Goal: Entertainment & Leisure: Consume media (video, audio)

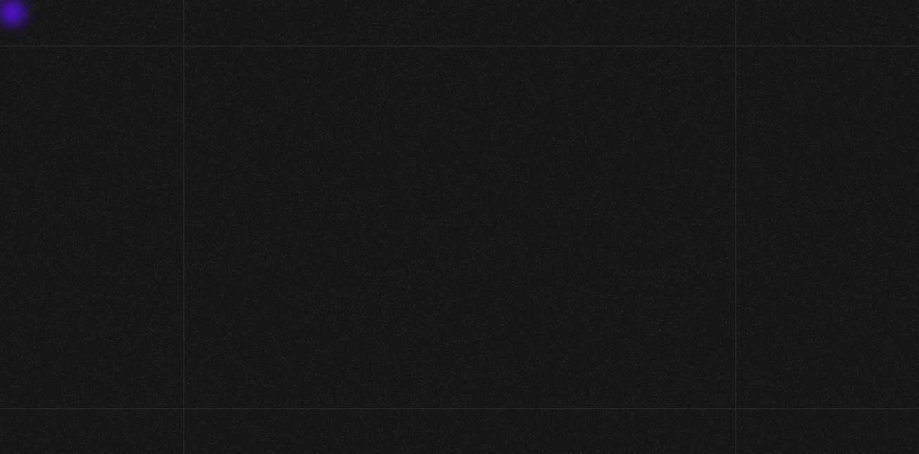
scroll to position [124, 0]
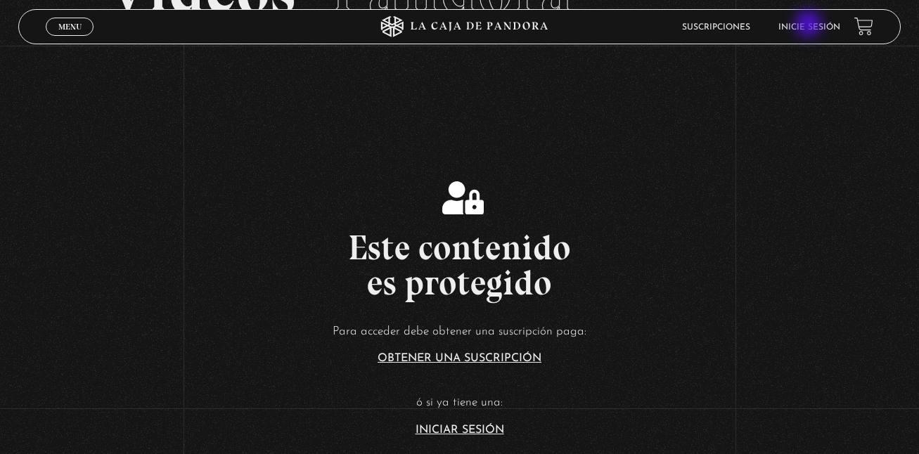
click at [810, 25] on link "Inicie sesión" at bounding box center [809, 27] width 62 height 8
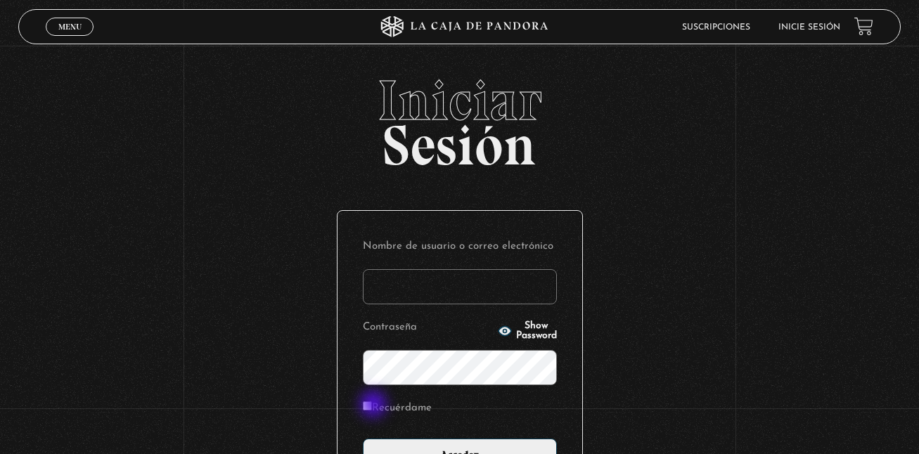
type input "[EMAIL_ADDRESS][DOMAIN_NAME]"
click at [372, 406] on input "Recuérdame" at bounding box center [367, 405] width 9 height 9
checkbox input "true"
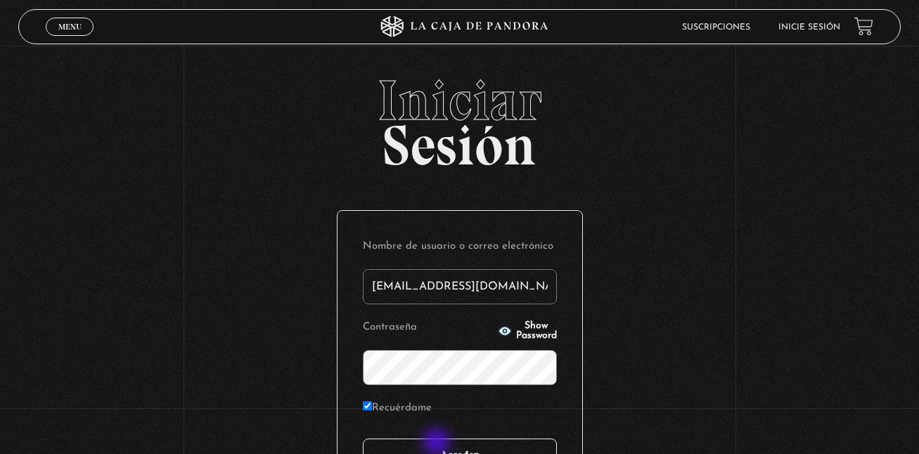
click at [438, 443] on input "Acceder" at bounding box center [460, 456] width 194 height 35
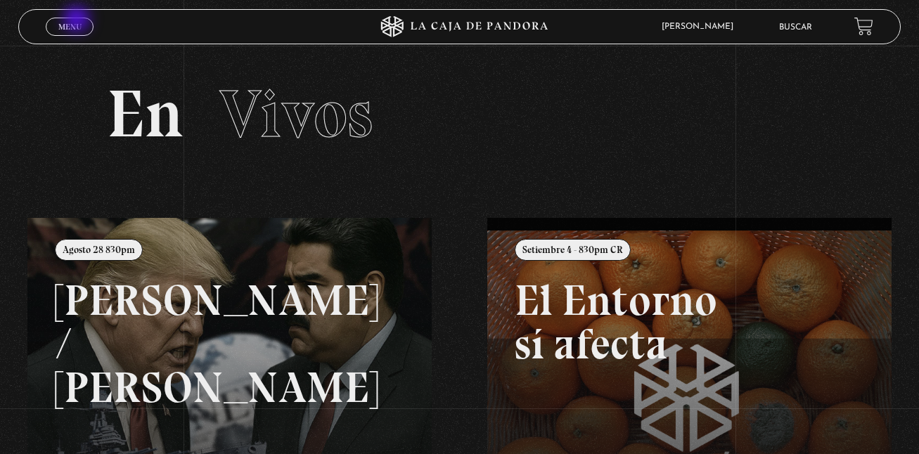
click at [78, 20] on link "Menu Cerrar" at bounding box center [70, 27] width 48 height 18
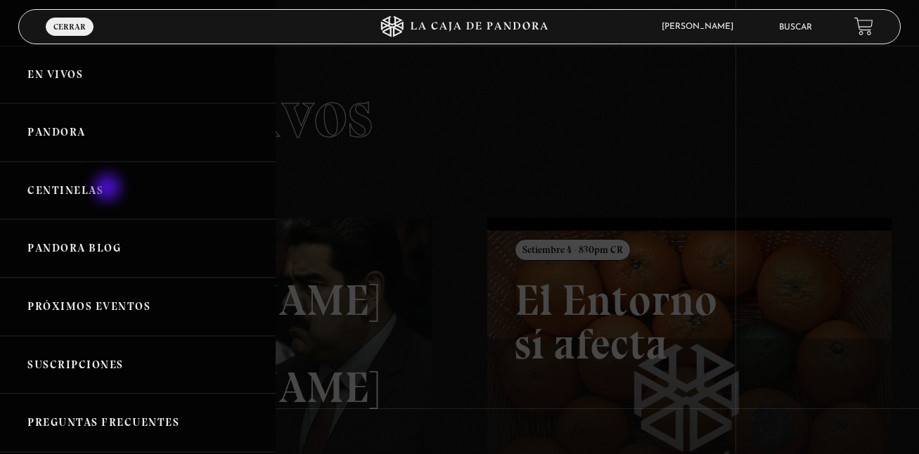
click at [109, 189] on link "Centinelas" at bounding box center [137, 191] width 275 height 58
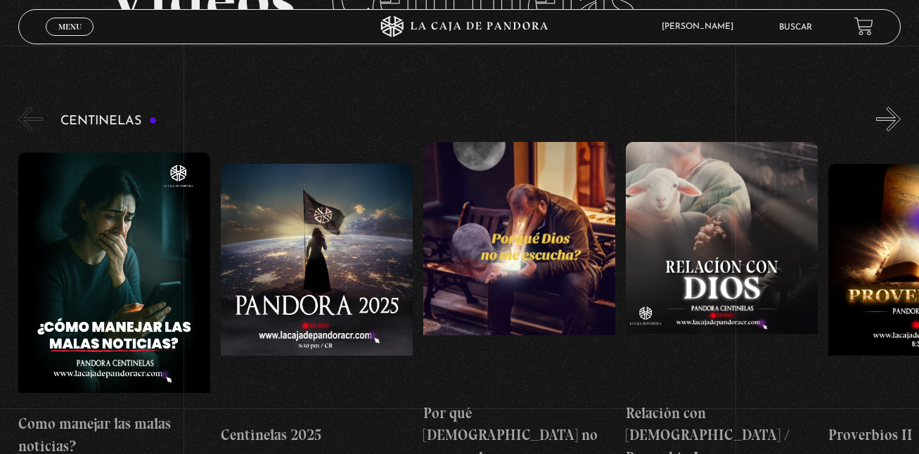
scroll to position [112, 0]
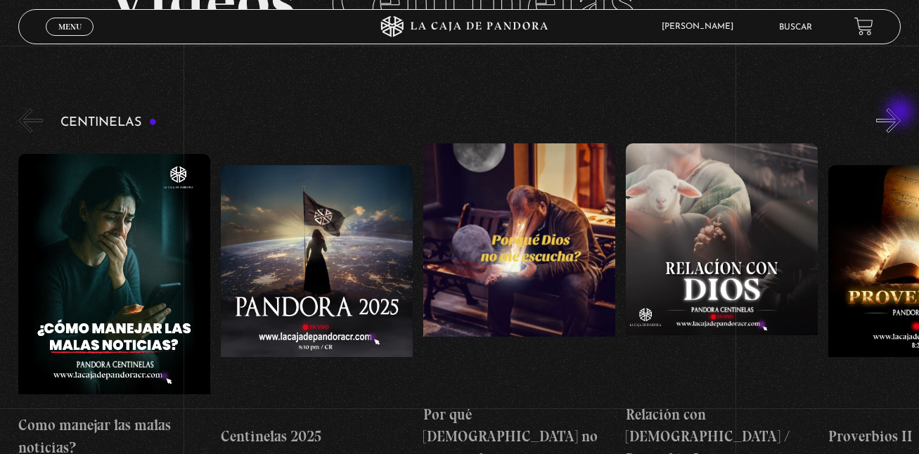
click at [900, 113] on button "»" at bounding box center [888, 120] width 25 height 25
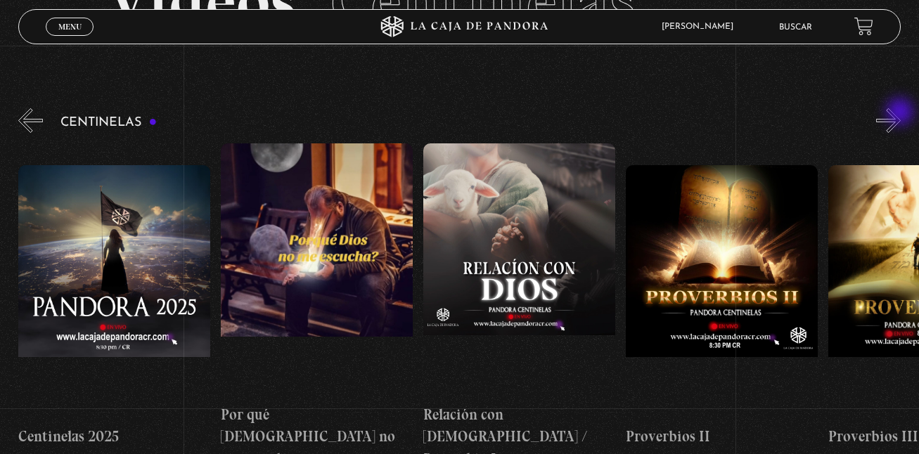
click at [900, 113] on button "»" at bounding box center [888, 120] width 25 height 25
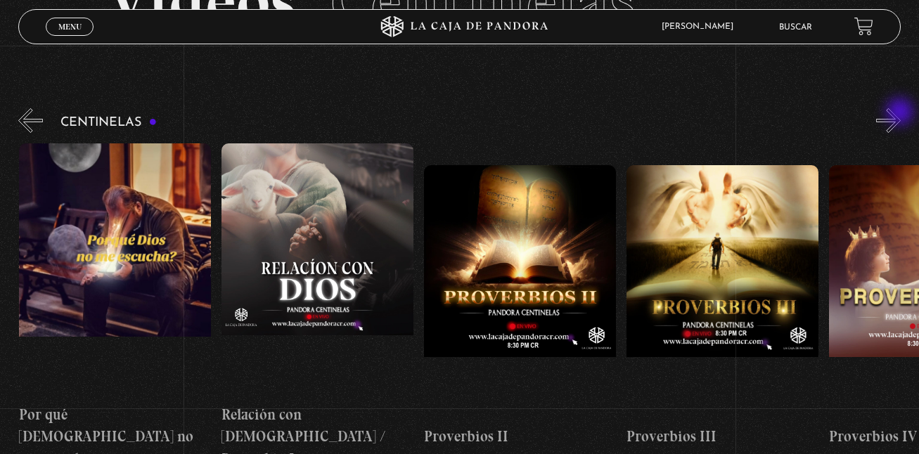
click at [900, 113] on button "»" at bounding box center [888, 120] width 25 height 25
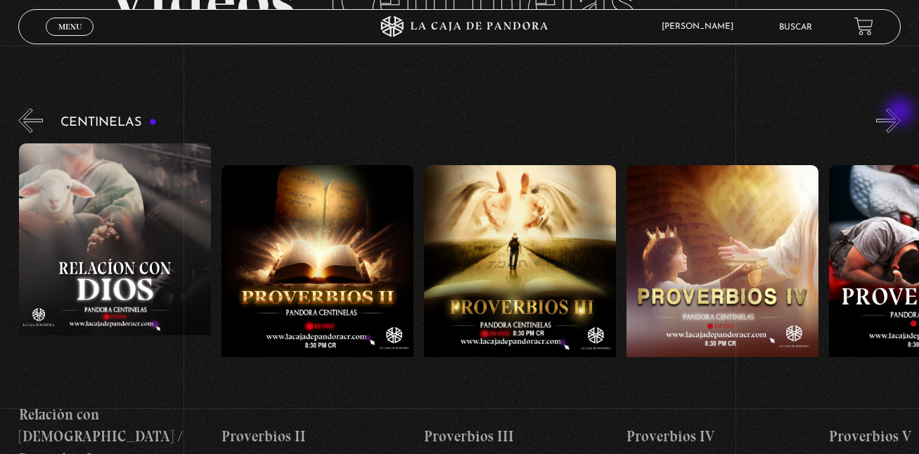
click at [900, 113] on button "»" at bounding box center [888, 120] width 25 height 25
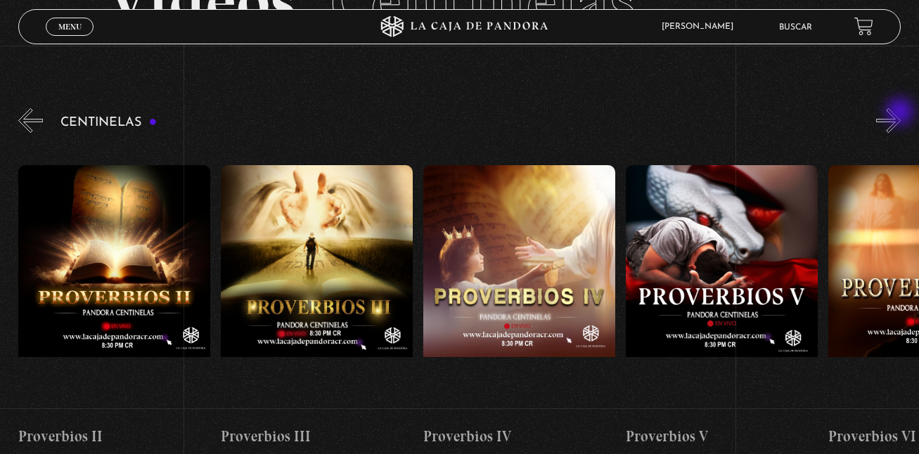
click at [900, 113] on button "»" at bounding box center [888, 120] width 25 height 25
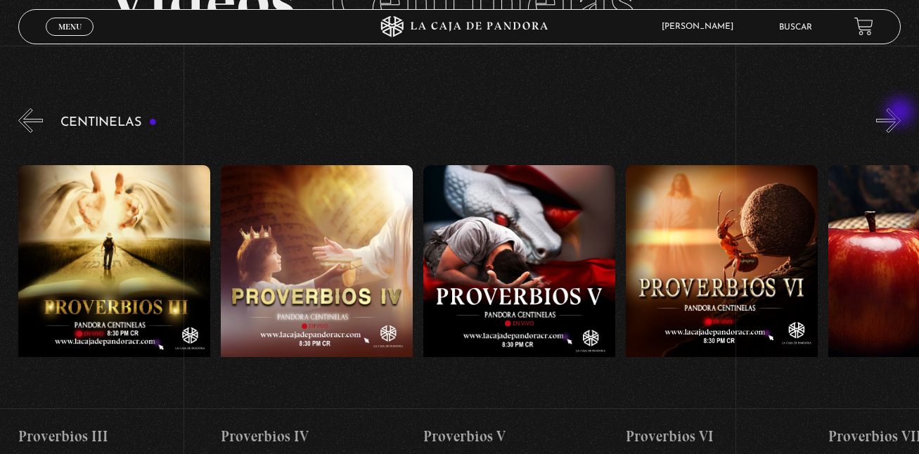
click at [900, 113] on button "»" at bounding box center [888, 120] width 25 height 25
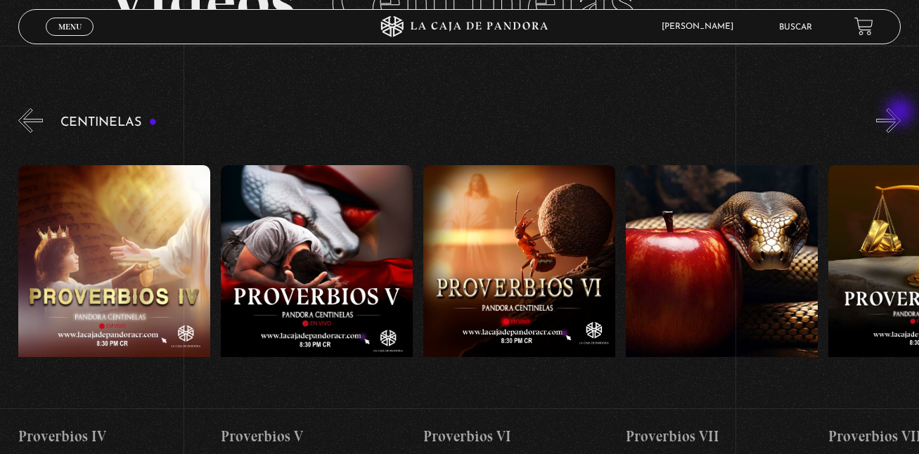
click at [900, 113] on button "»" at bounding box center [888, 120] width 25 height 25
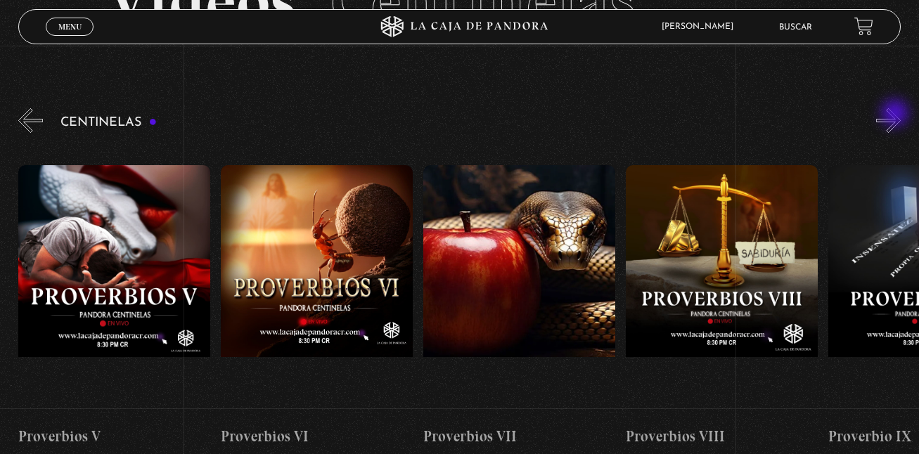
click at [896, 115] on button "»" at bounding box center [888, 120] width 25 height 25
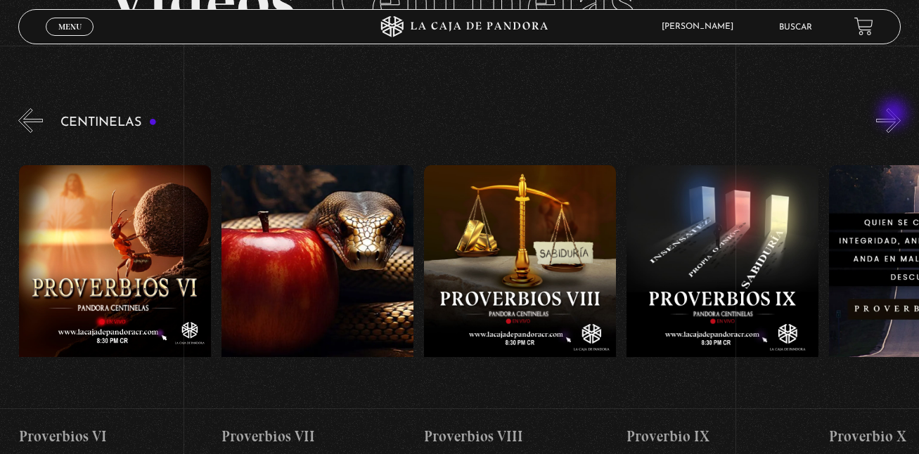
click at [895, 115] on button "»" at bounding box center [888, 120] width 25 height 25
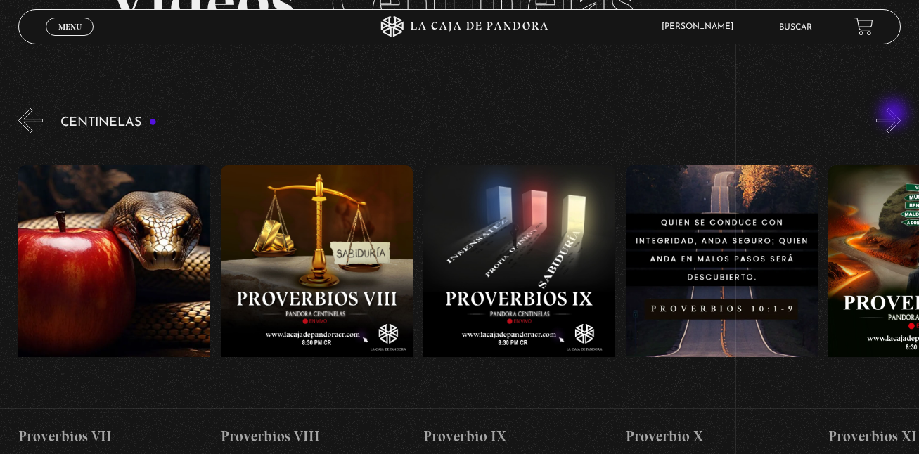
click at [895, 115] on button "»" at bounding box center [888, 120] width 25 height 25
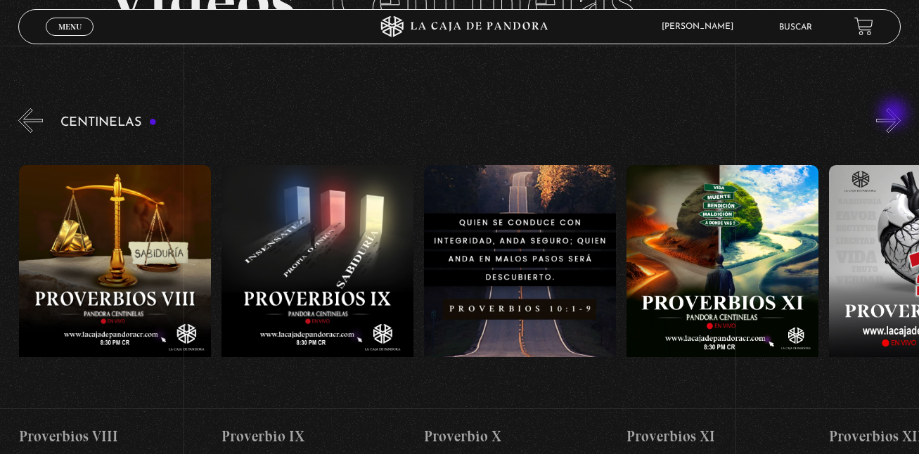
click at [895, 115] on button "»" at bounding box center [888, 120] width 25 height 25
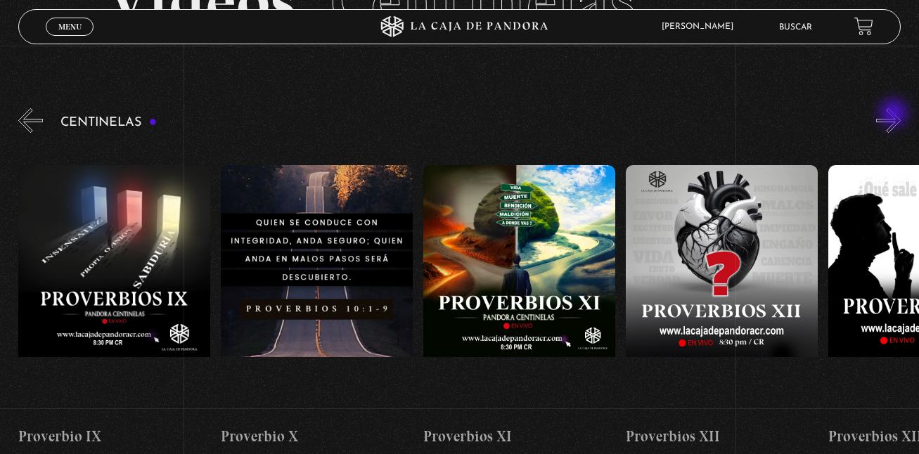
click at [895, 115] on button "»" at bounding box center [888, 120] width 25 height 25
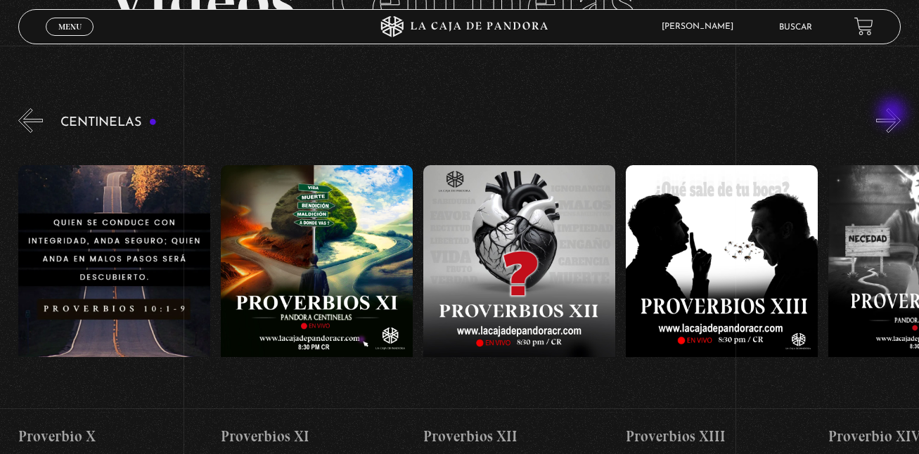
click at [893, 114] on button "»" at bounding box center [888, 120] width 25 height 25
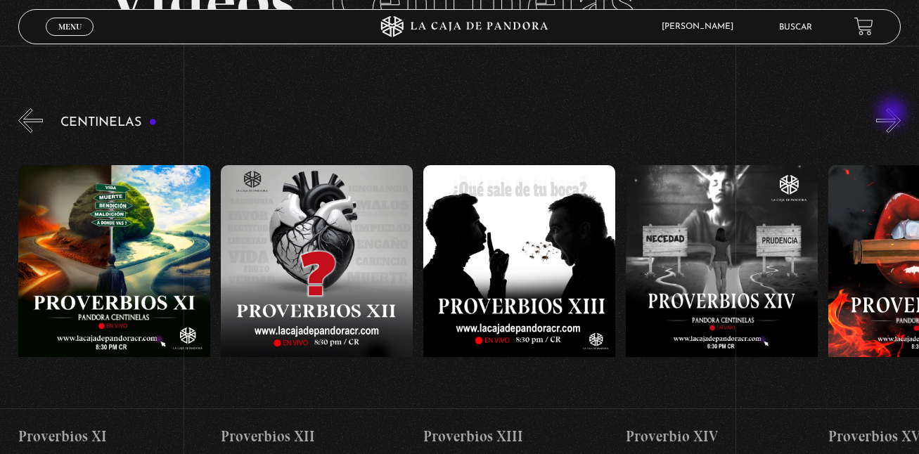
click at [893, 114] on button "»" at bounding box center [888, 120] width 25 height 25
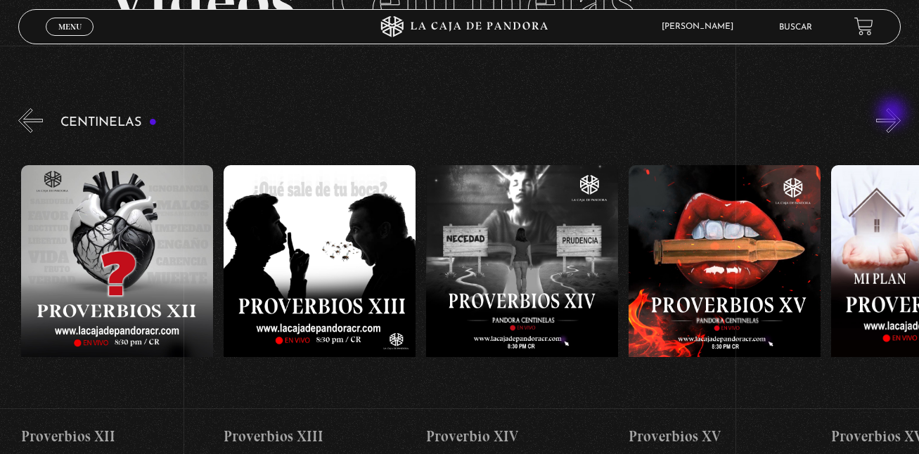
click at [893, 114] on button "»" at bounding box center [888, 120] width 25 height 25
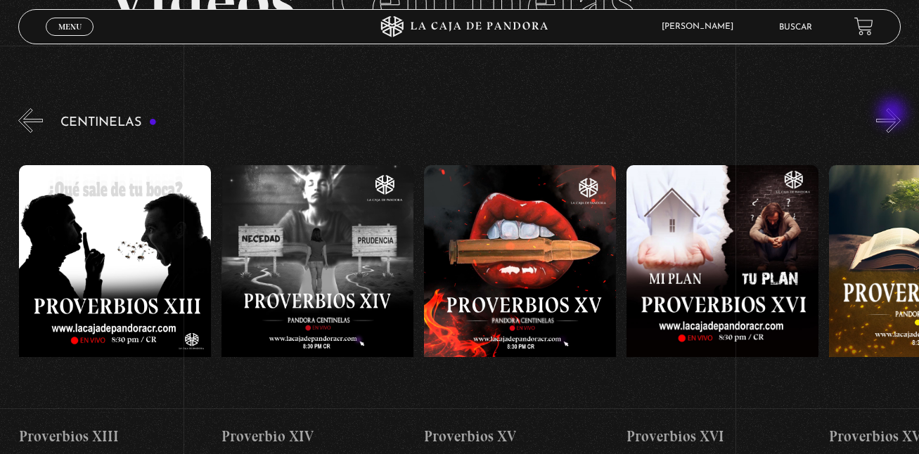
click at [893, 114] on button "»" at bounding box center [888, 120] width 25 height 25
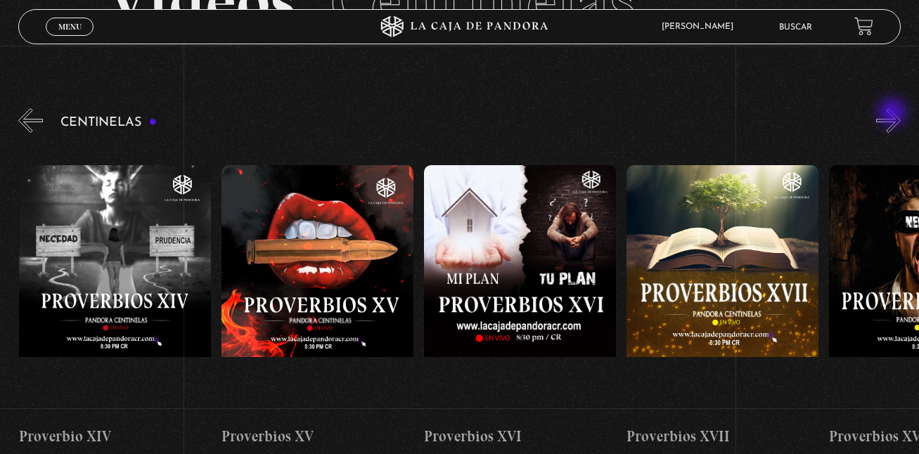
click at [893, 114] on button "»" at bounding box center [888, 120] width 25 height 25
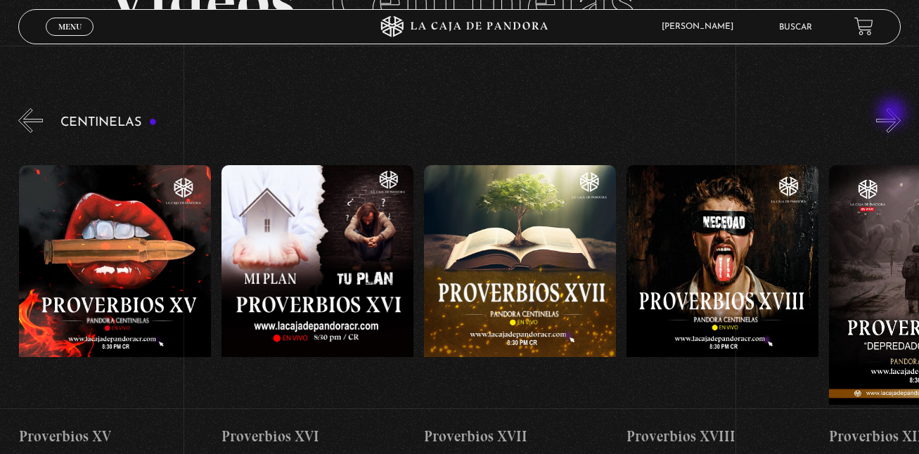
click at [893, 114] on button "»" at bounding box center [888, 120] width 25 height 25
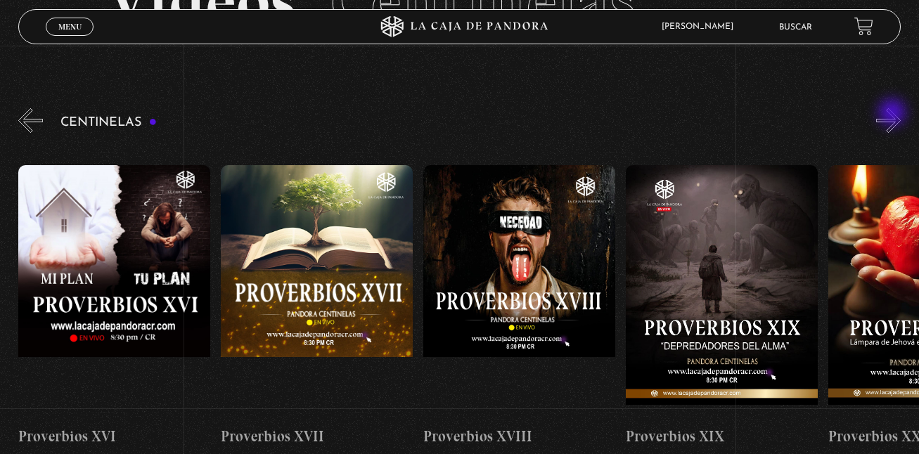
click at [893, 114] on button "»" at bounding box center [888, 120] width 25 height 25
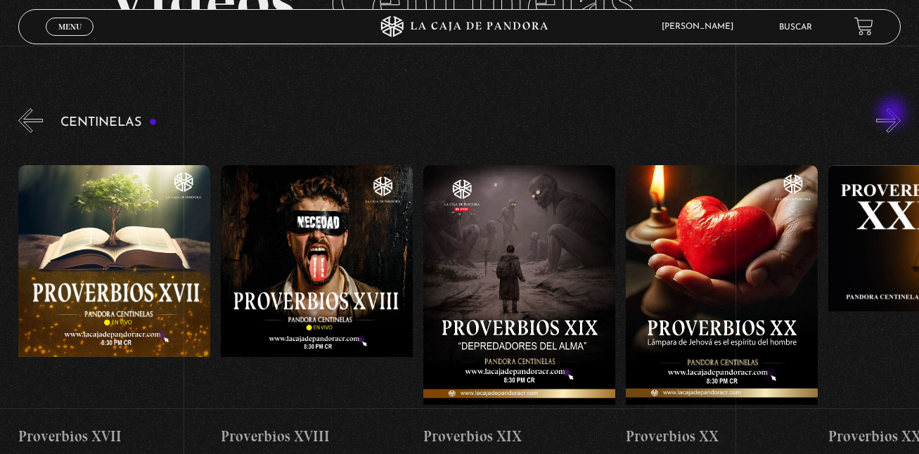
click at [893, 114] on button "»" at bounding box center [888, 120] width 25 height 25
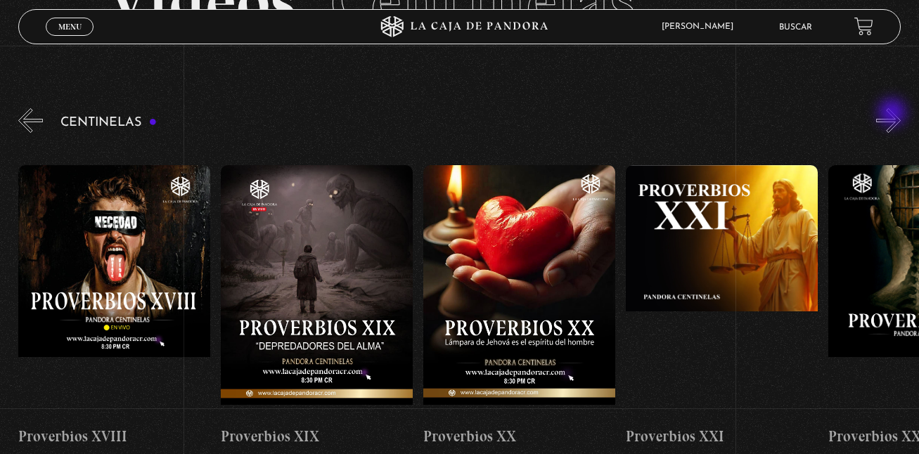
click at [893, 114] on button "»" at bounding box center [888, 120] width 25 height 25
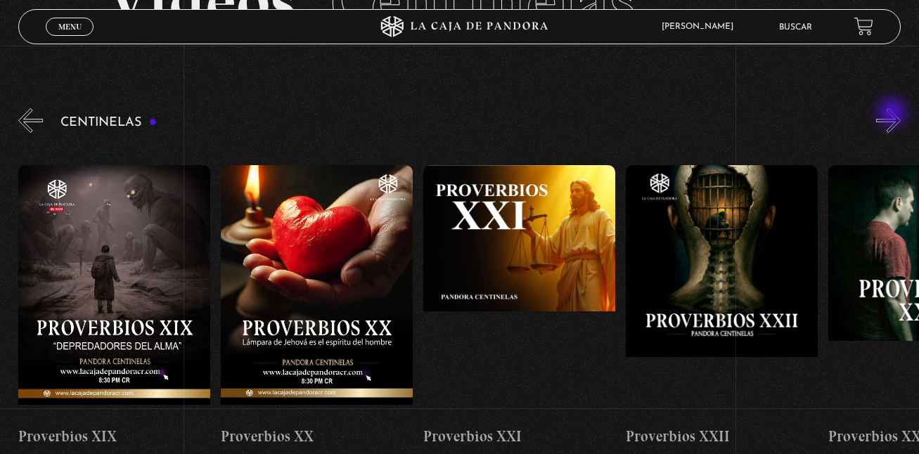
click at [893, 114] on button "»" at bounding box center [888, 120] width 25 height 25
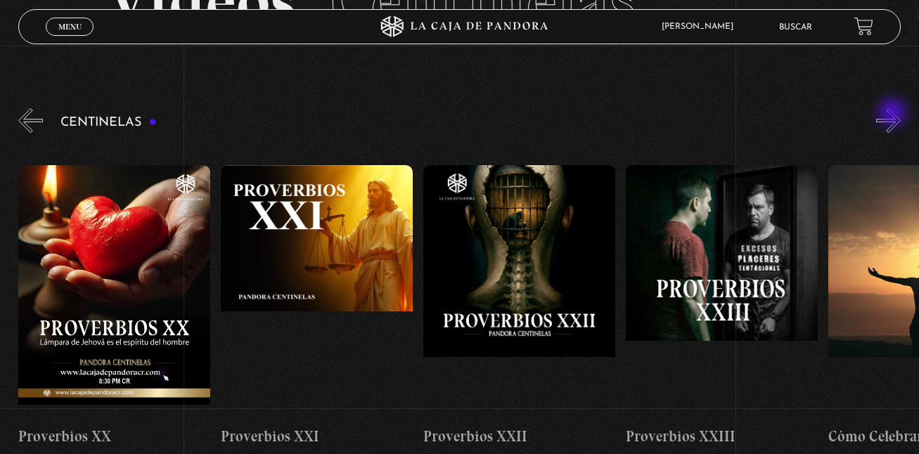
click at [893, 114] on button "»" at bounding box center [888, 120] width 25 height 25
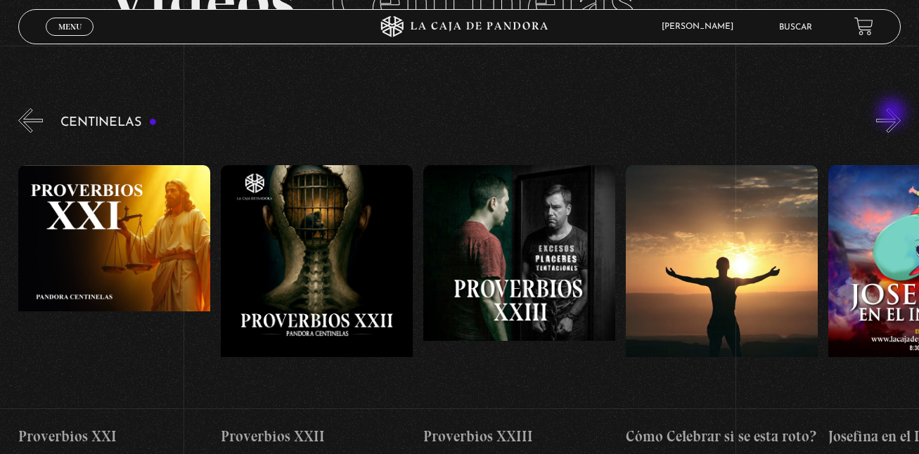
click at [893, 114] on button "»" at bounding box center [888, 120] width 25 height 25
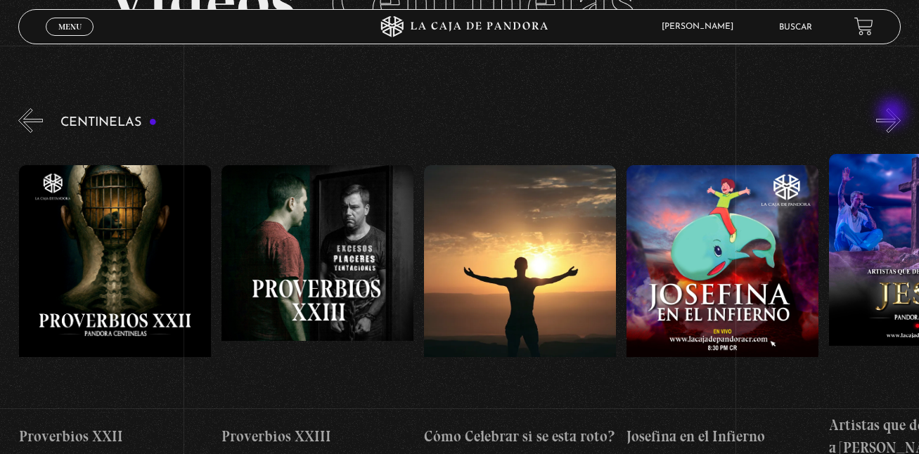
click at [893, 114] on button "»" at bounding box center [888, 120] width 25 height 25
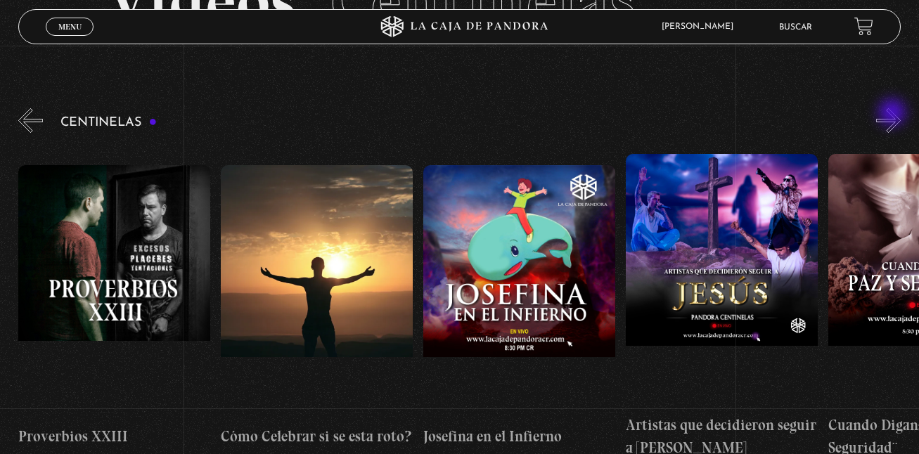
click at [893, 114] on button "»" at bounding box center [888, 120] width 25 height 25
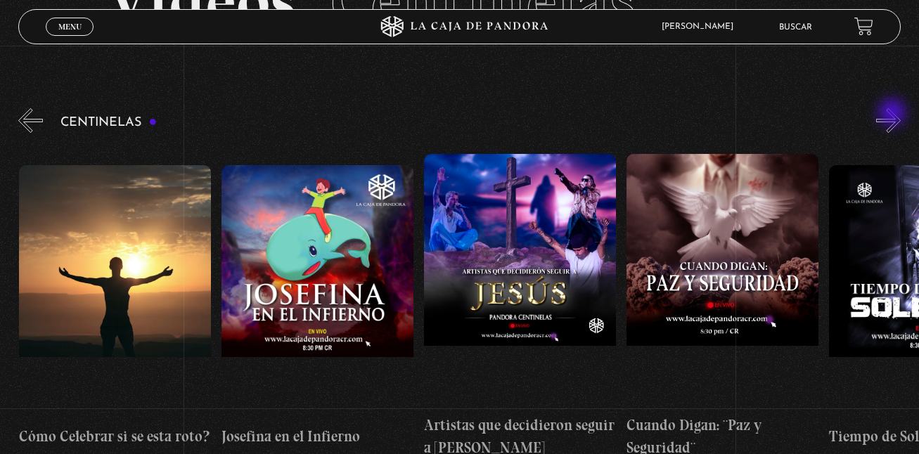
scroll to position [0, 5262]
click at [893, 114] on button "»" at bounding box center [888, 120] width 25 height 25
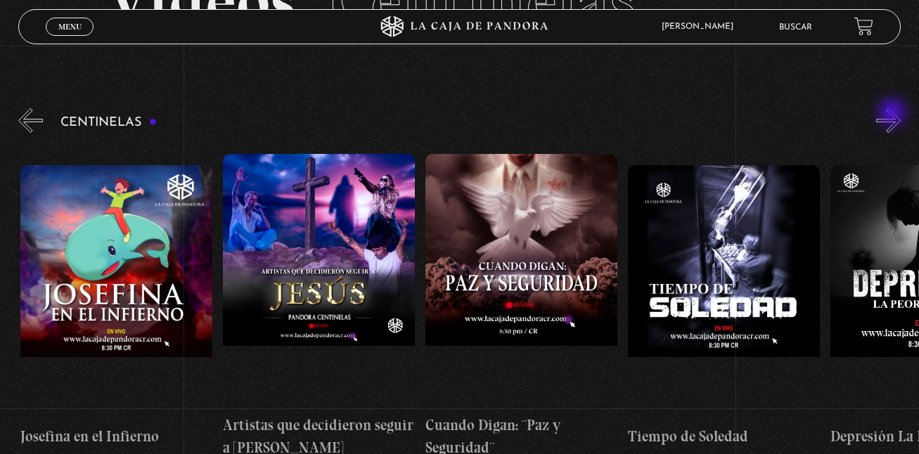
scroll to position [0, 5465]
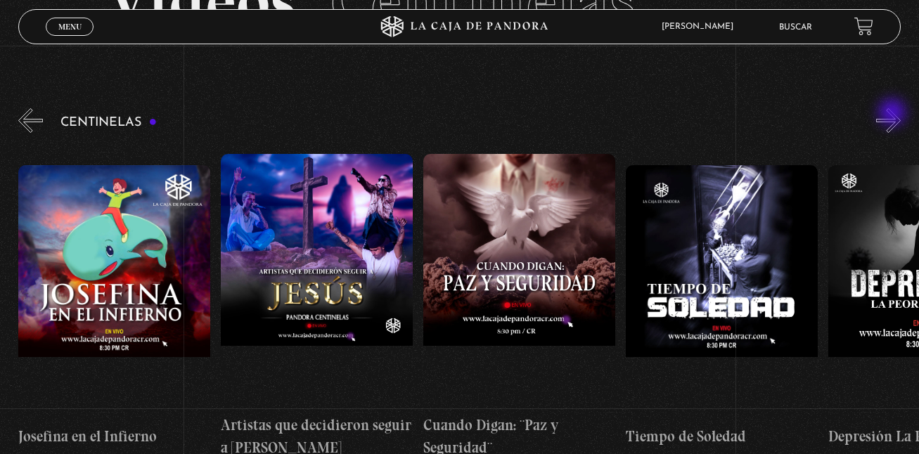
click at [893, 114] on button "»" at bounding box center [888, 120] width 25 height 25
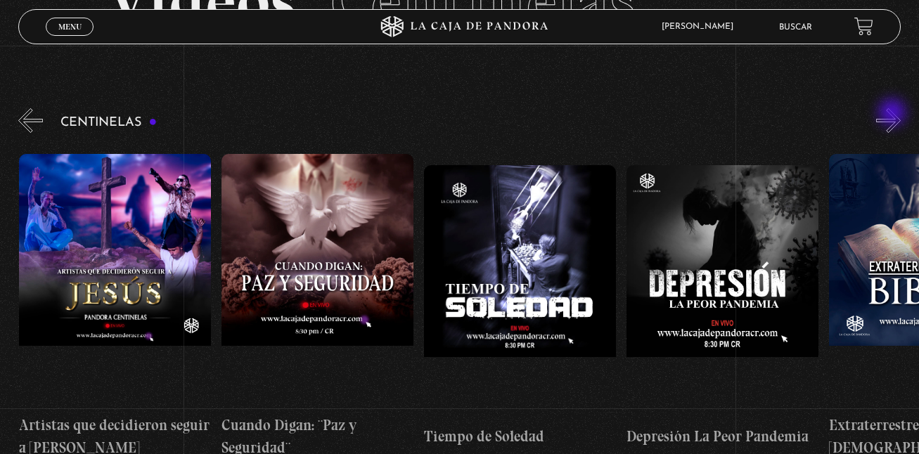
scroll to position [0, 5667]
click at [893, 114] on button "»" at bounding box center [888, 120] width 25 height 25
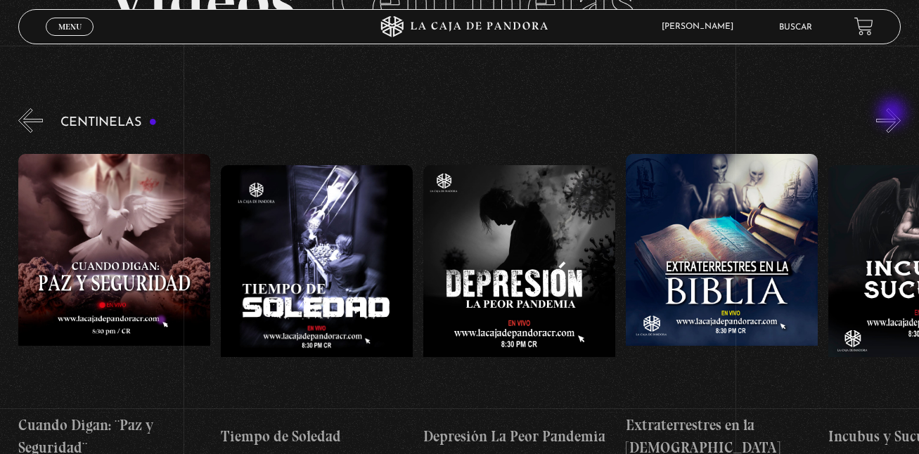
click at [893, 114] on button "»" at bounding box center [888, 120] width 25 height 25
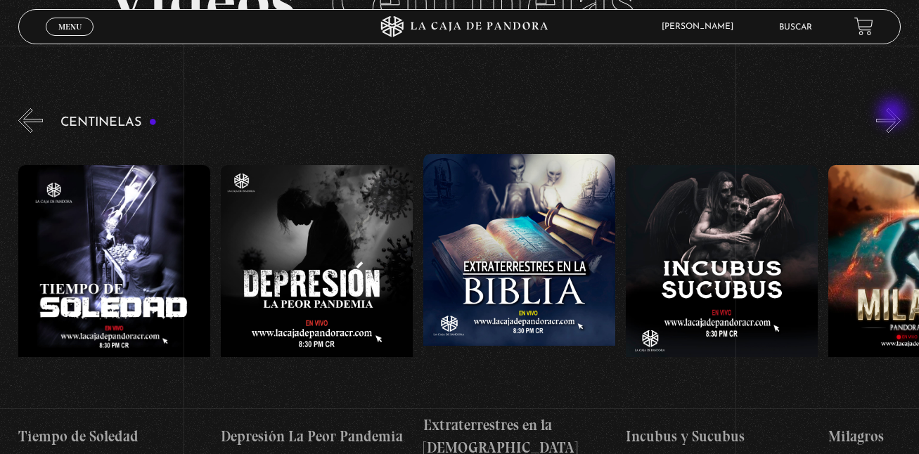
click at [893, 114] on button "»" at bounding box center [888, 120] width 25 height 25
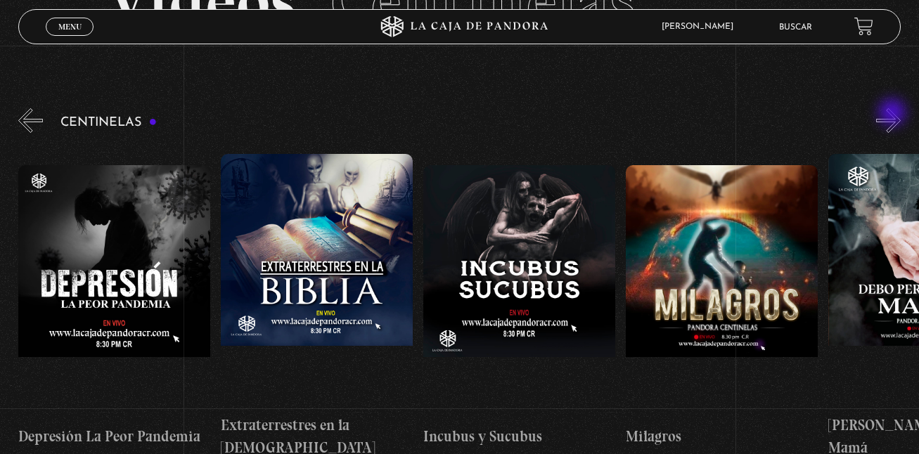
click at [893, 114] on button "»" at bounding box center [888, 120] width 25 height 25
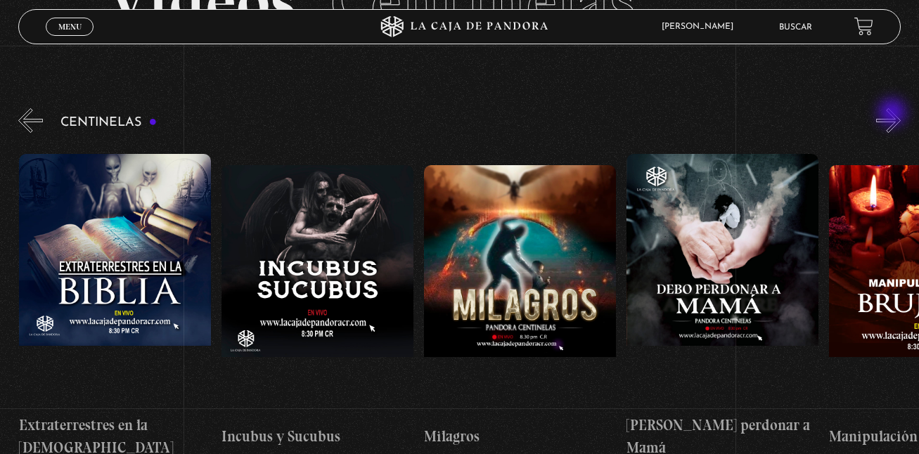
scroll to position [0, 6477]
click at [893, 114] on button "»" at bounding box center [888, 120] width 25 height 25
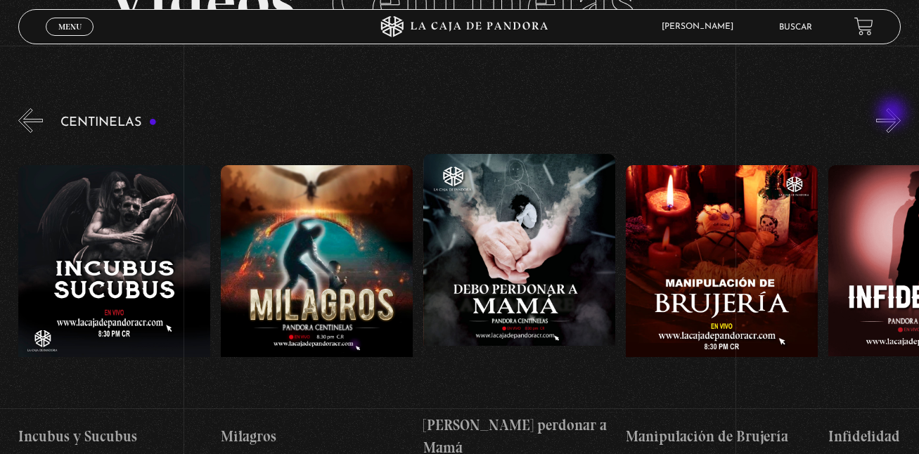
click at [893, 114] on button "»" at bounding box center [888, 120] width 25 height 25
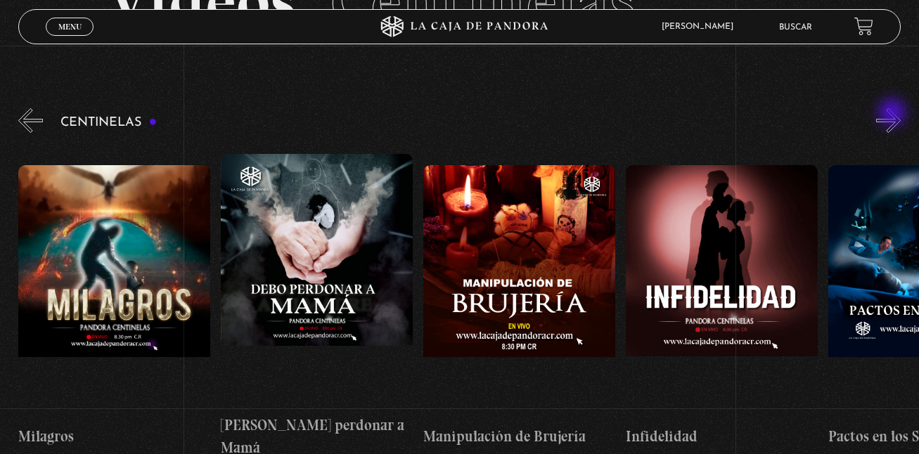
click at [893, 114] on button "»" at bounding box center [888, 120] width 25 height 25
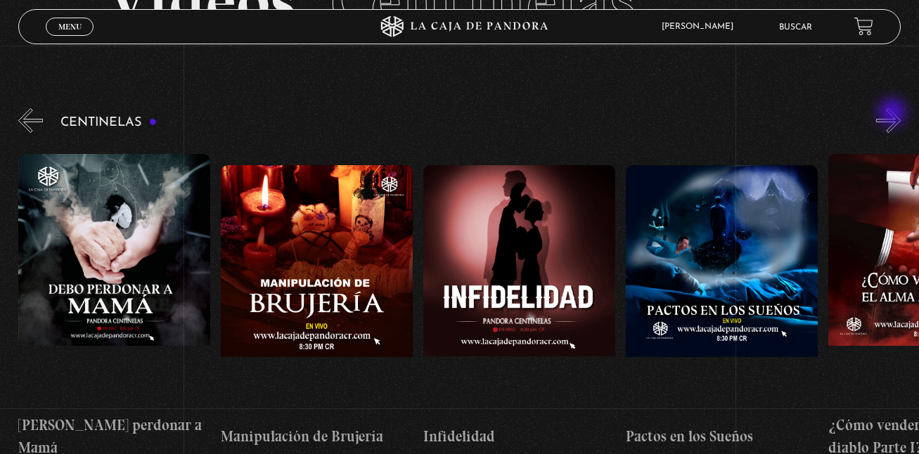
click at [893, 114] on button "»" at bounding box center [888, 120] width 25 height 25
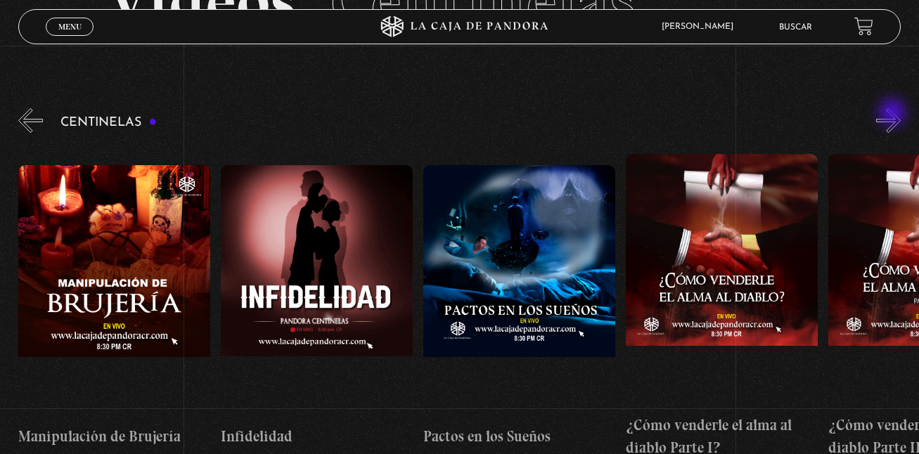
click at [893, 114] on button "»" at bounding box center [888, 120] width 25 height 25
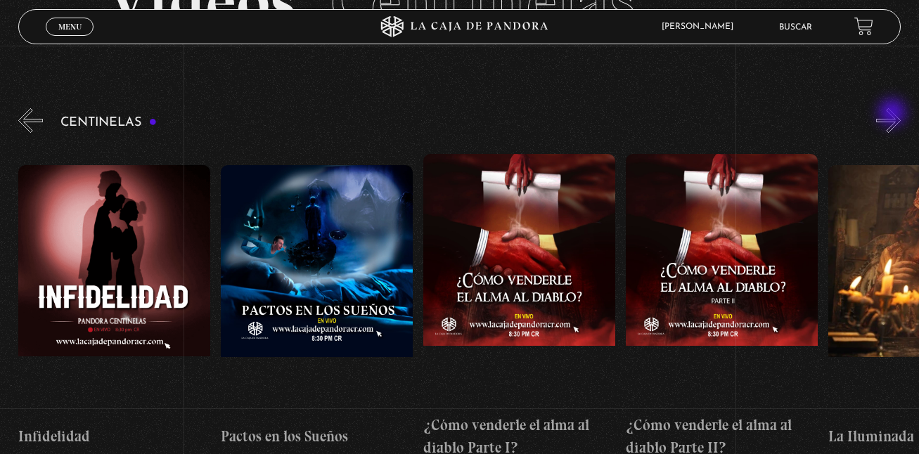
click at [893, 114] on button "»" at bounding box center [888, 120] width 25 height 25
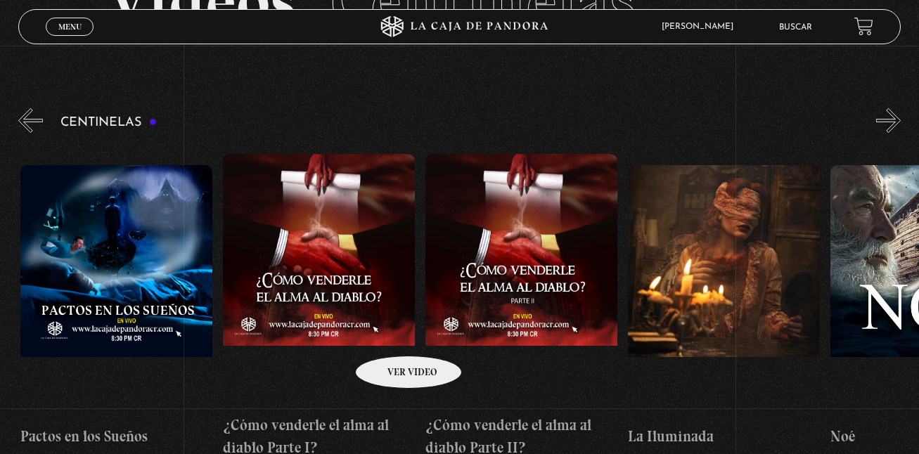
scroll to position [0, 7691]
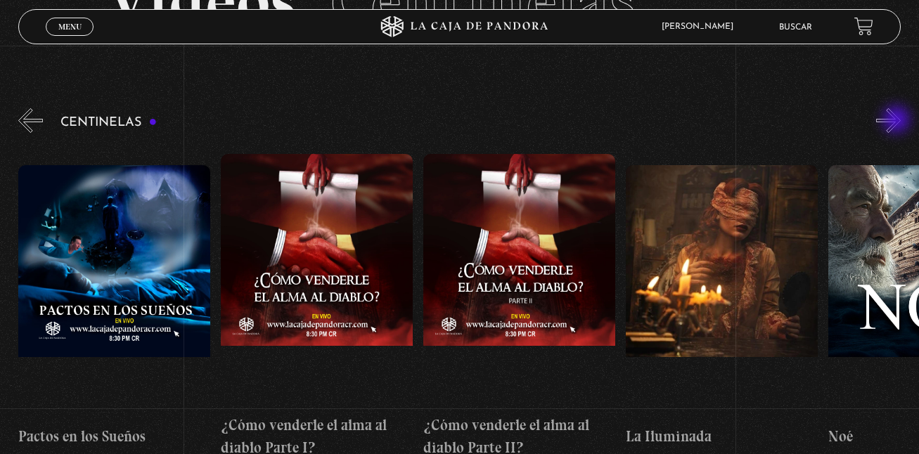
click at [897, 121] on button "»" at bounding box center [888, 120] width 25 height 25
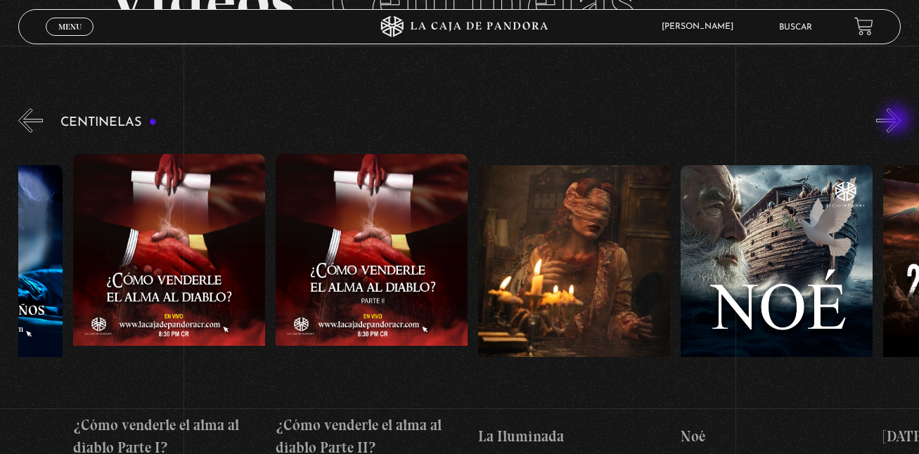
click at [897, 121] on button "»" at bounding box center [888, 120] width 25 height 25
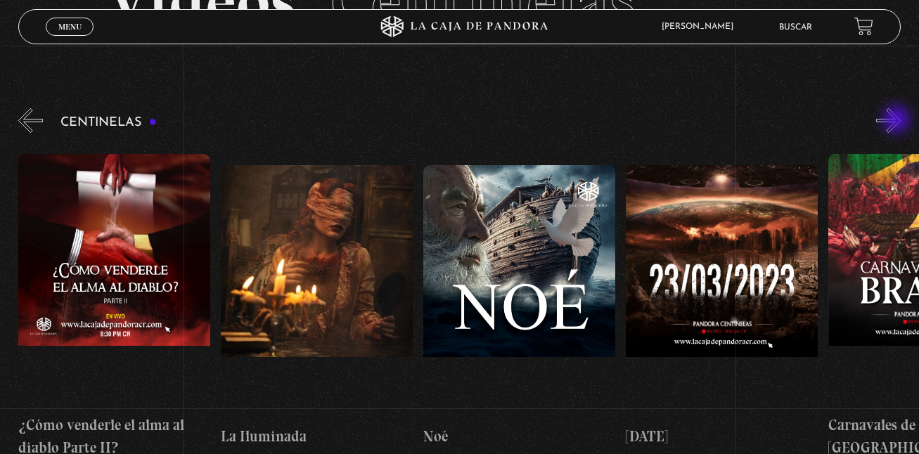
click at [897, 121] on button "»" at bounding box center [888, 120] width 25 height 25
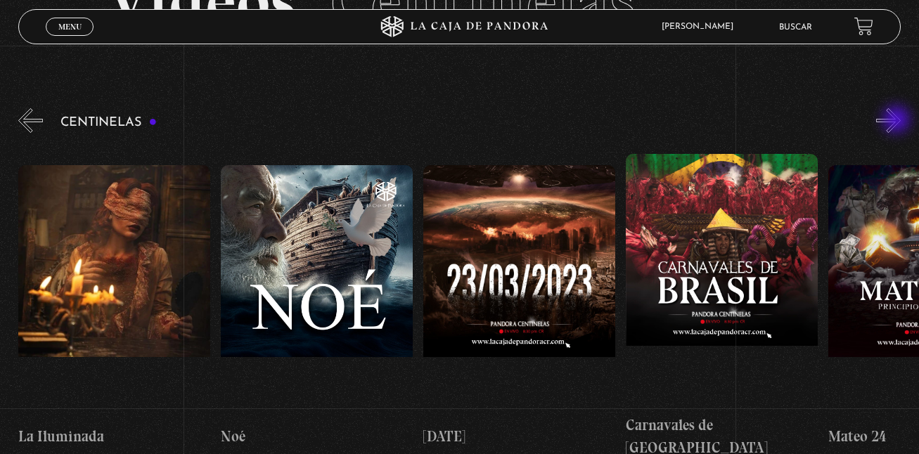
click at [897, 121] on button "»" at bounding box center [888, 120] width 25 height 25
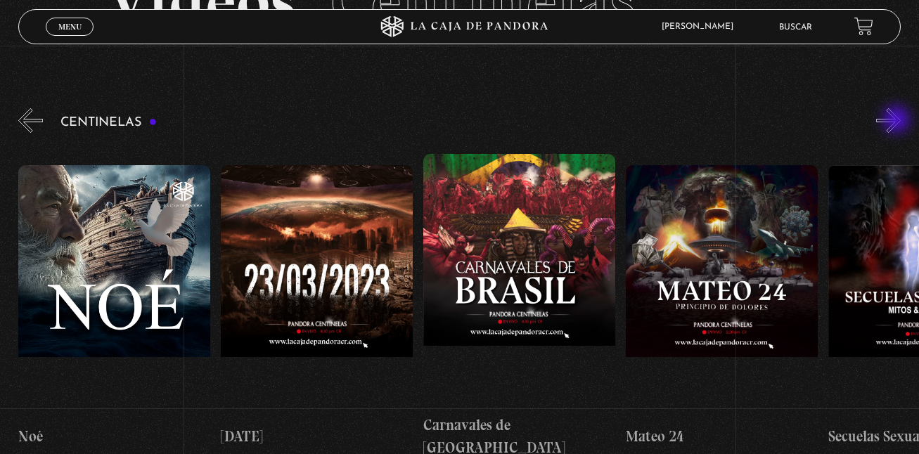
click at [897, 121] on button "»" at bounding box center [888, 120] width 25 height 25
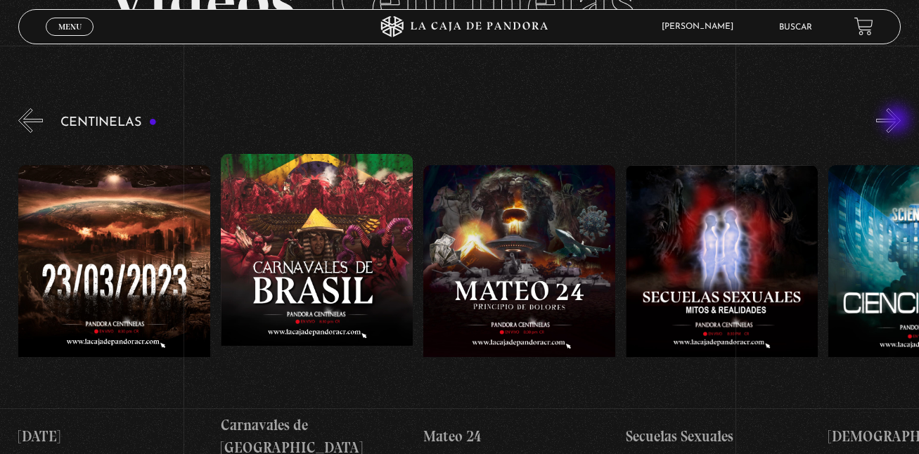
click at [897, 121] on button "»" at bounding box center [888, 120] width 25 height 25
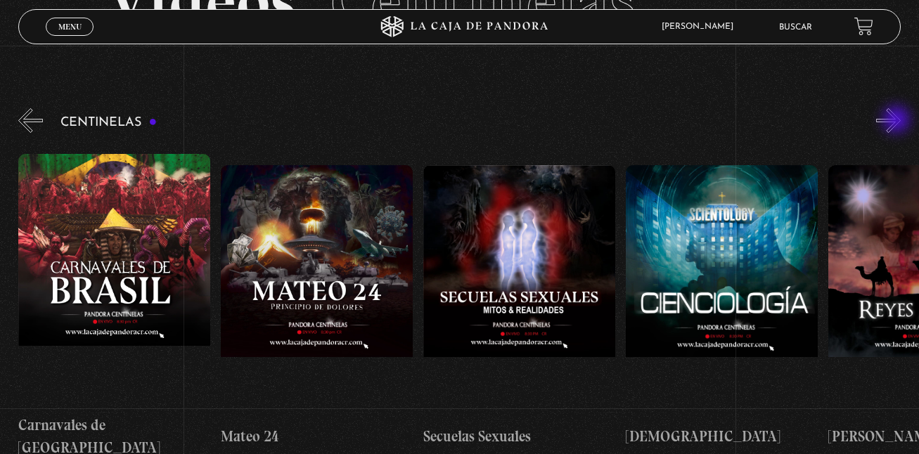
click at [897, 121] on button "»" at bounding box center [888, 120] width 25 height 25
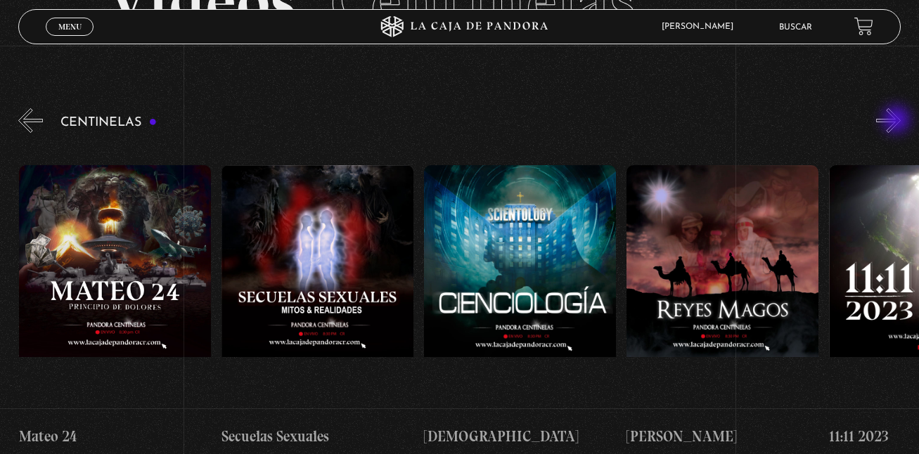
scroll to position [0, 9108]
click at [898, 119] on button "»" at bounding box center [888, 120] width 25 height 25
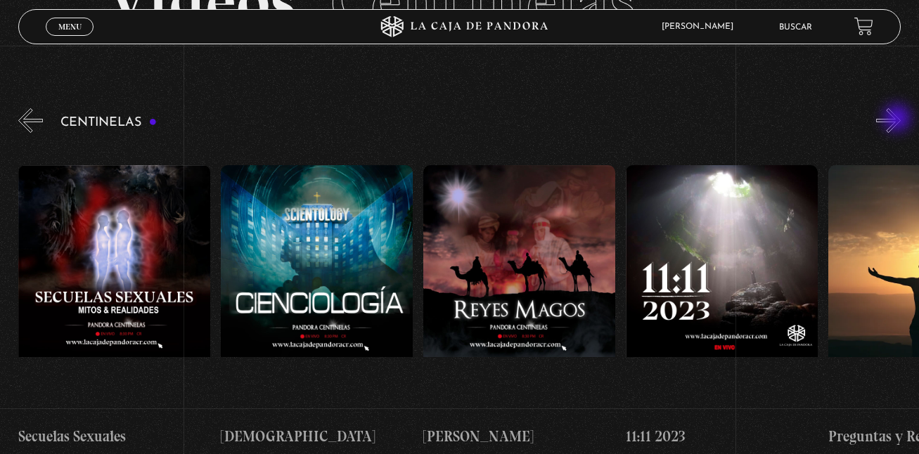
click at [898, 119] on button "»" at bounding box center [888, 120] width 25 height 25
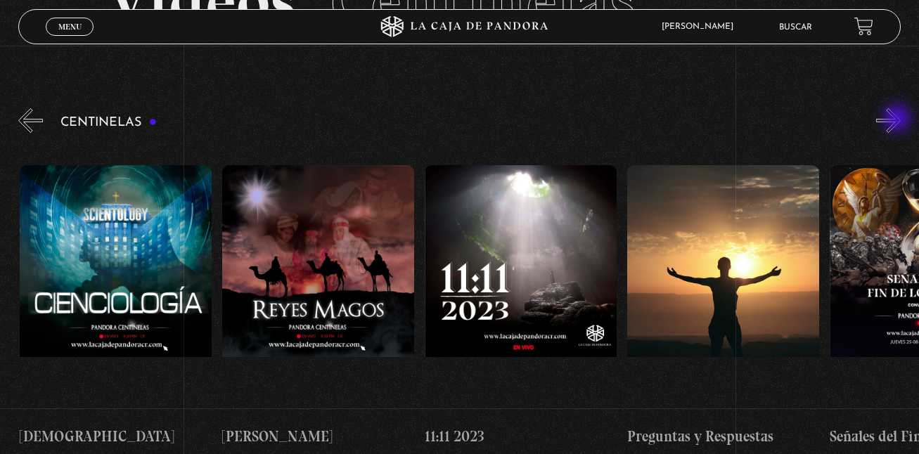
scroll to position [0, 9513]
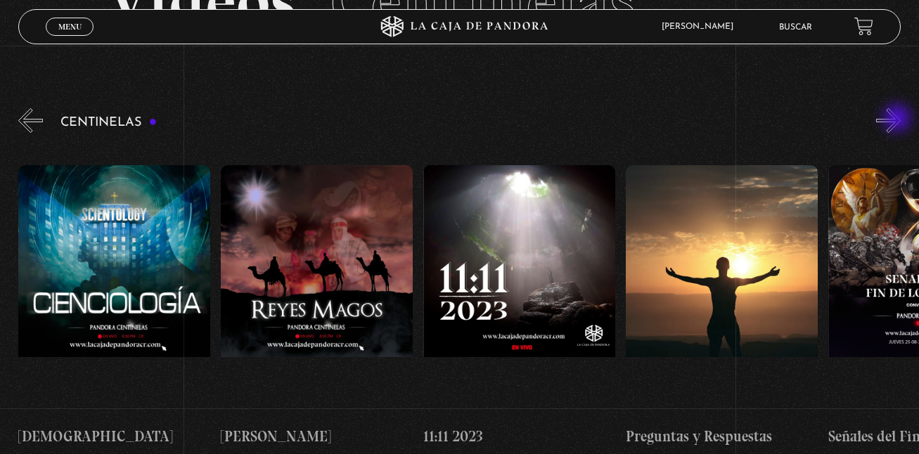
click at [898, 119] on button "»" at bounding box center [888, 120] width 25 height 25
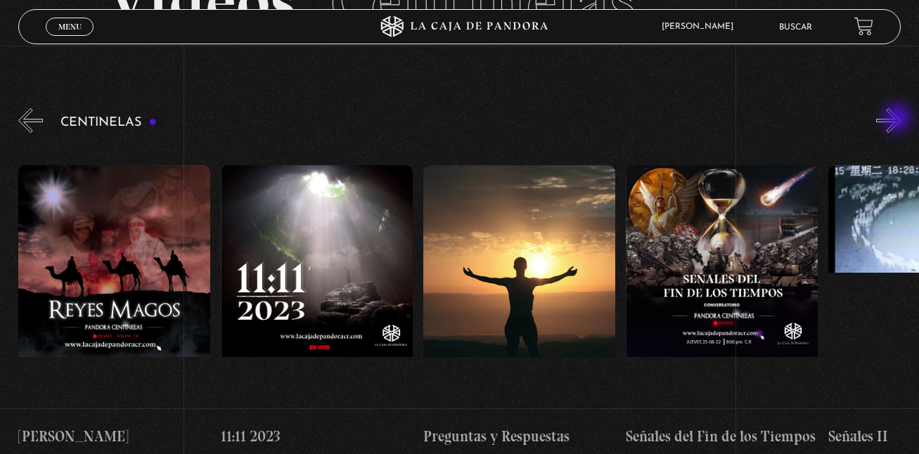
click at [898, 119] on button "»" at bounding box center [888, 120] width 25 height 25
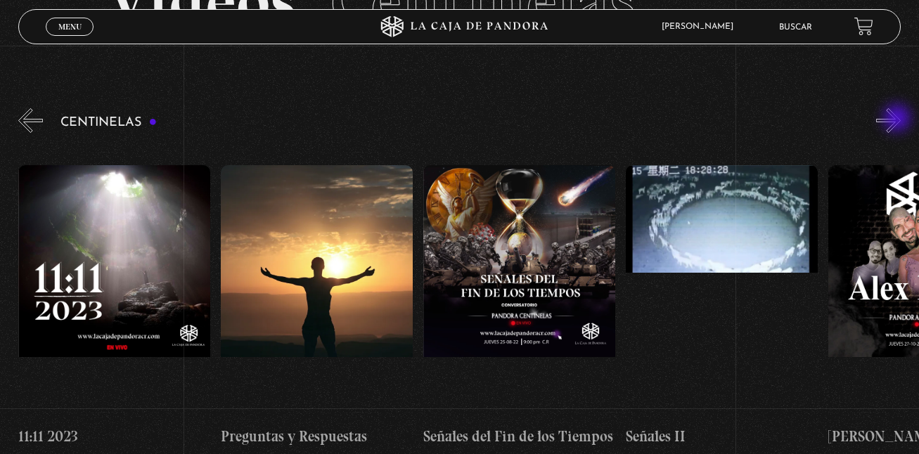
click at [898, 119] on button "»" at bounding box center [888, 120] width 25 height 25
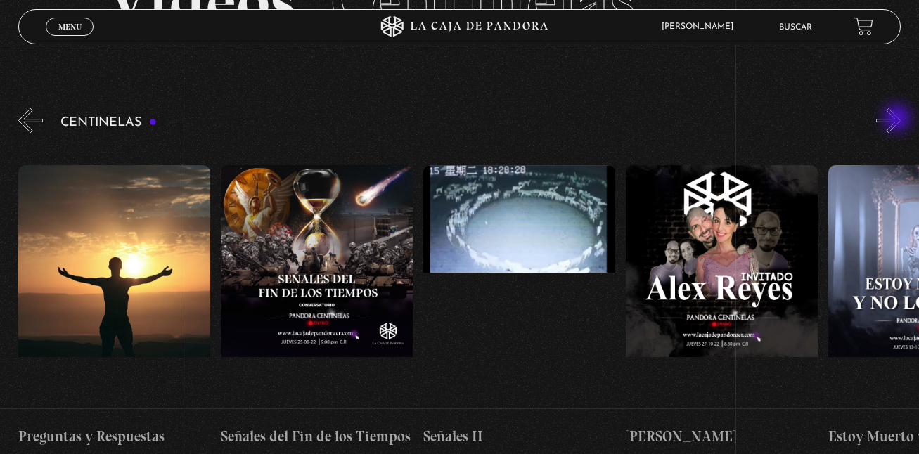
click at [898, 119] on button "»" at bounding box center [888, 120] width 25 height 25
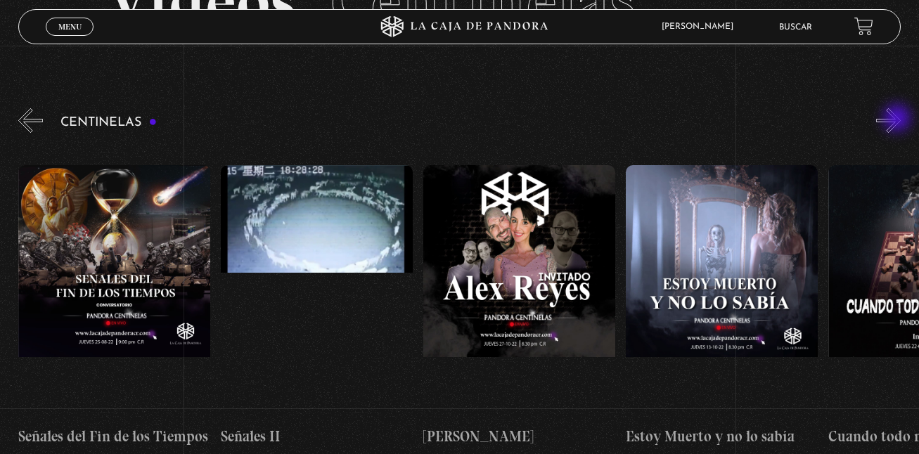
click at [898, 119] on button "»" at bounding box center [888, 120] width 25 height 25
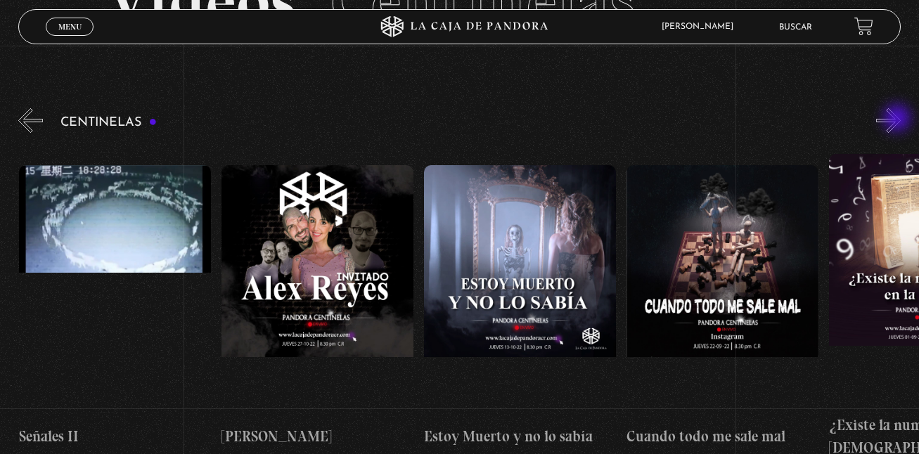
scroll to position [0, 10525]
click at [898, 119] on button "»" at bounding box center [888, 120] width 25 height 25
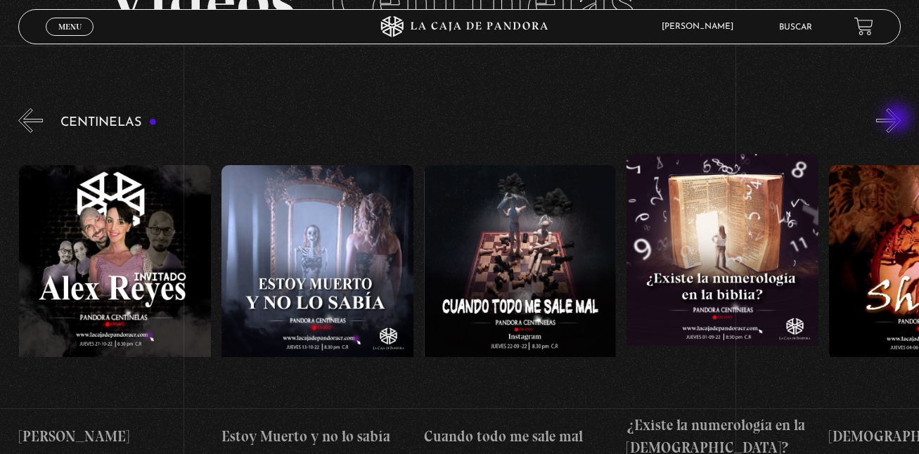
scroll to position [0, 10727]
click at [898, 119] on button "»" at bounding box center [888, 120] width 25 height 25
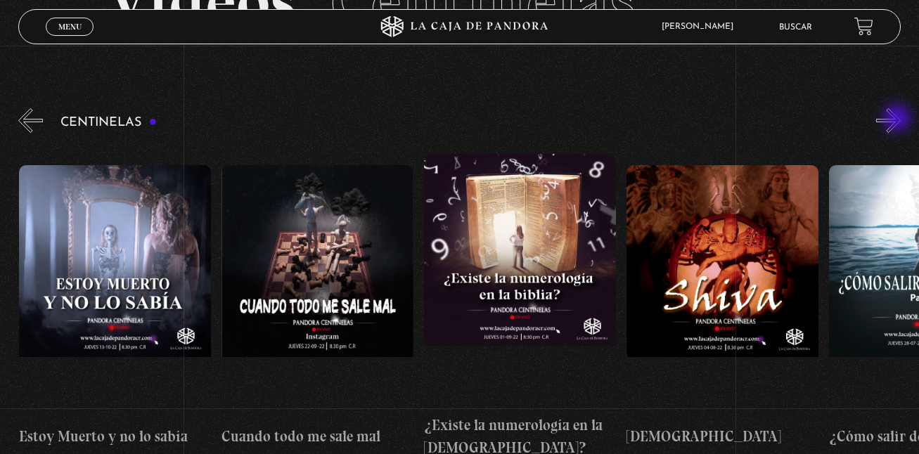
scroll to position [0, 10930]
click at [898, 119] on button "»" at bounding box center [888, 120] width 25 height 25
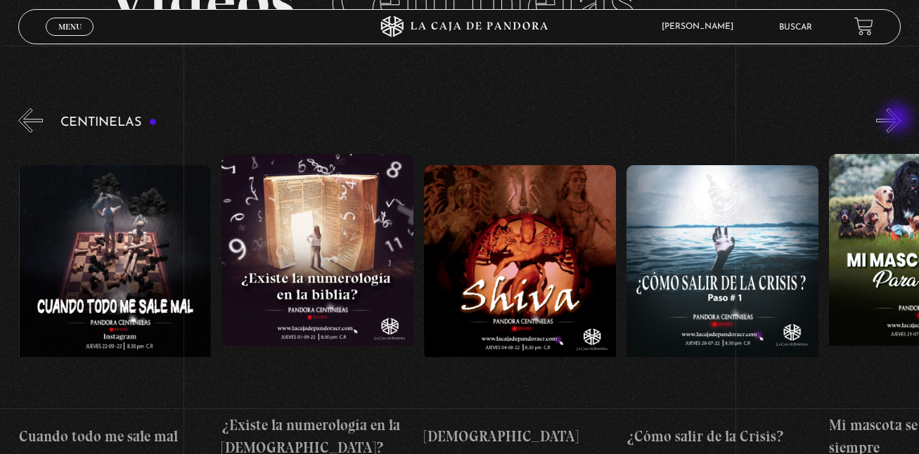
click at [898, 119] on button "»" at bounding box center [888, 120] width 25 height 25
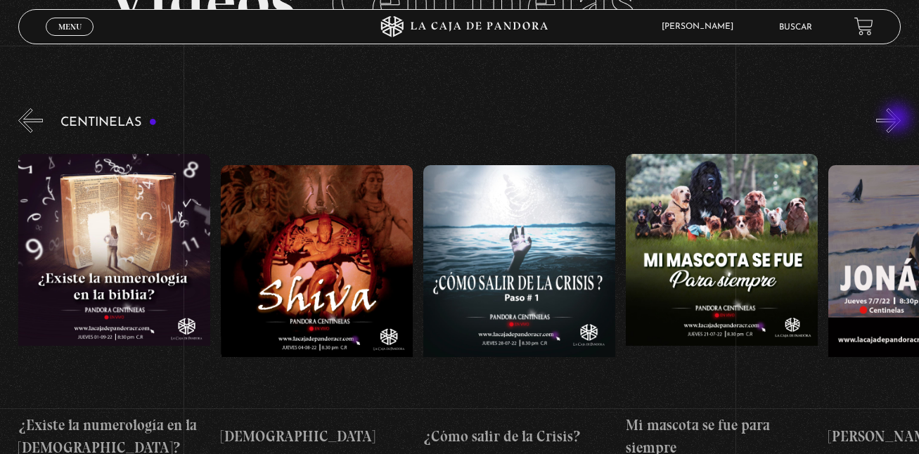
click at [898, 119] on button "»" at bounding box center [888, 120] width 25 height 25
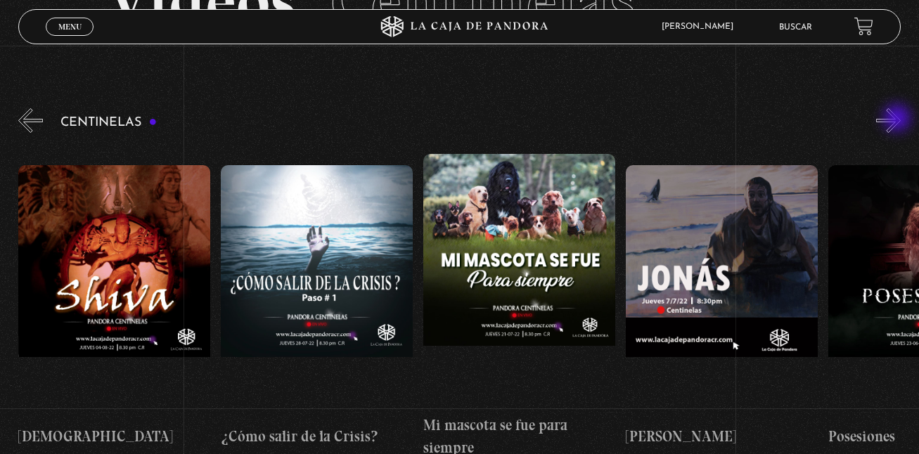
click at [898, 119] on button "»" at bounding box center [888, 120] width 25 height 25
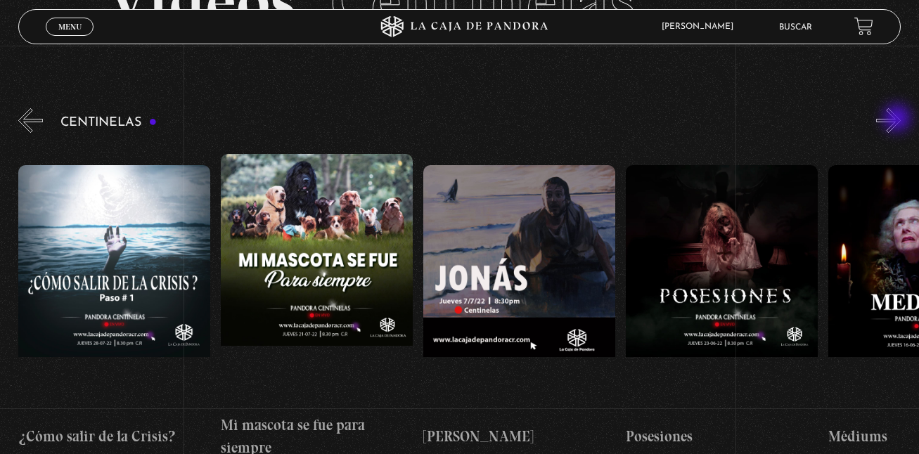
click at [898, 119] on button "»" at bounding box center [888, 120] width 25 height 25
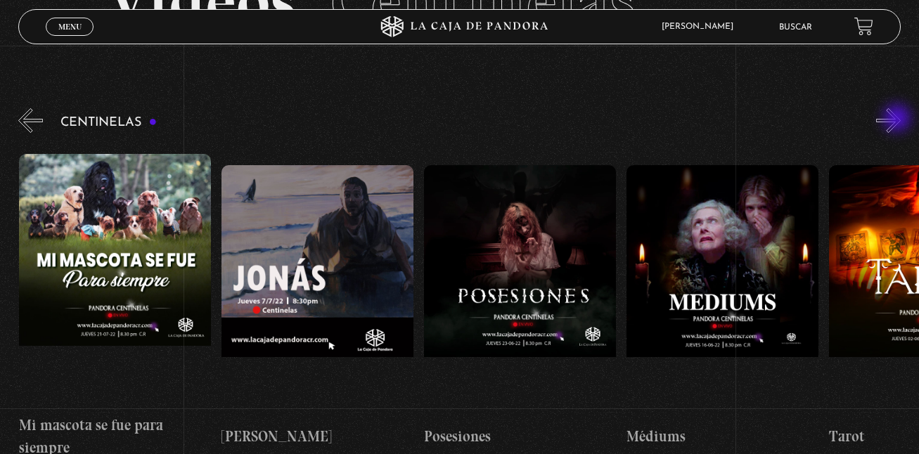
scroll to position [0, 11942]
click at [898, 119] on button "»" at bounding box center [888, 120] width 25 height 25
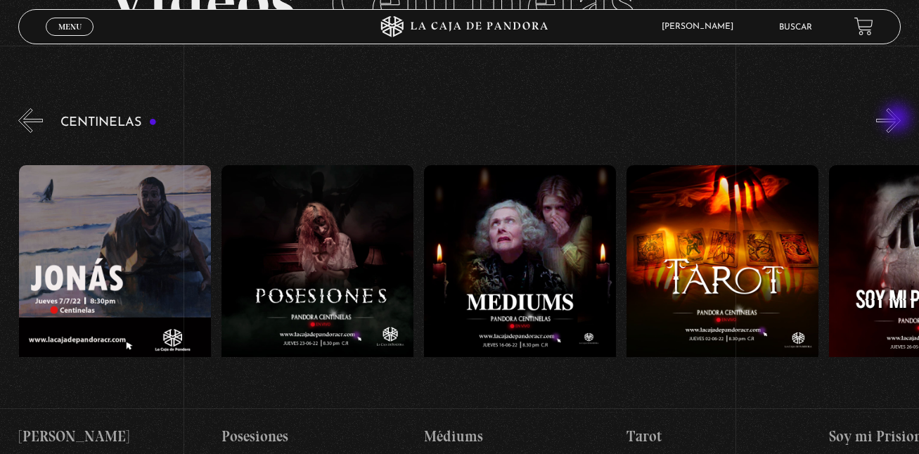
click at [898, 119] on button "»" at bounding box center [888, 120] width 25 height 25
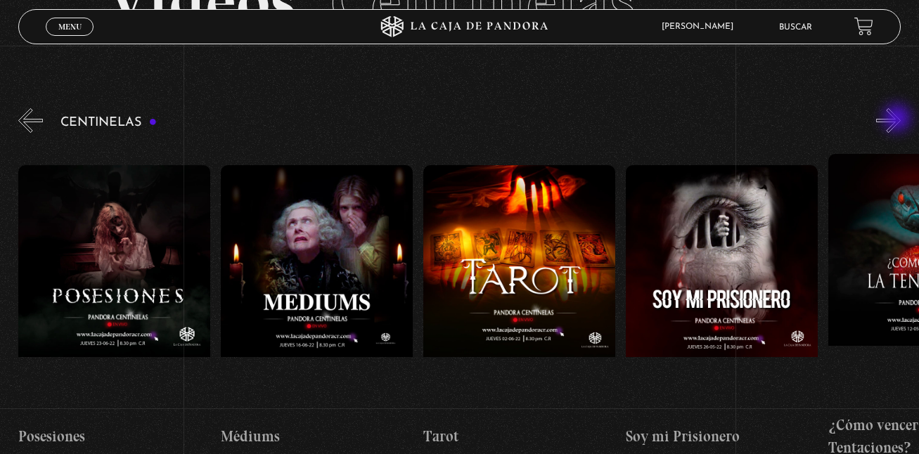
click at [898, 119] on button "»" at bounding box center [888, 120] width 25 height 25
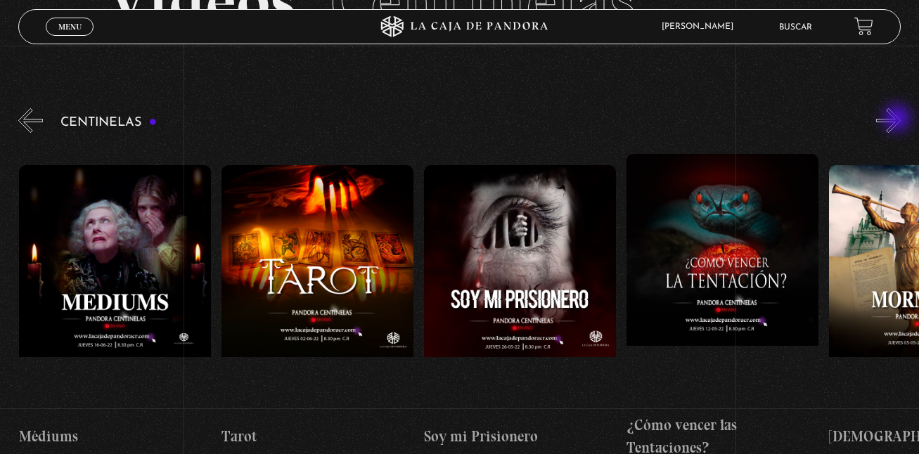
click at [898, 119] on button "»" at bounding box center [888, 120] width 25 height 25
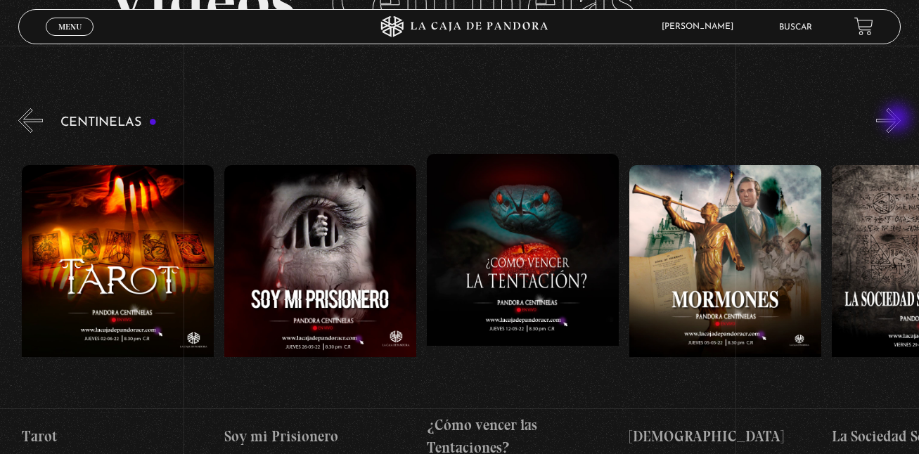
click at [898, 119] on button "»" at bounding box center [888, 120] width 25 height 25
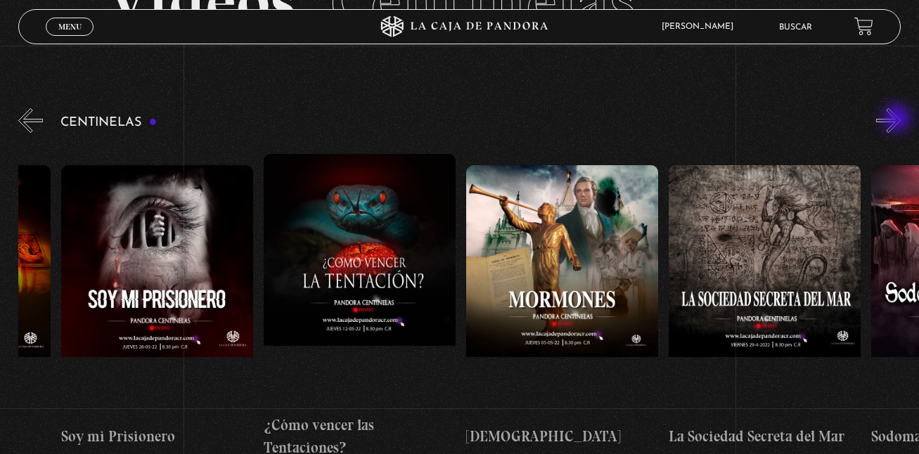
click at [898, 119] on button "»" at bounding box center [888, 120] width 25 height 25
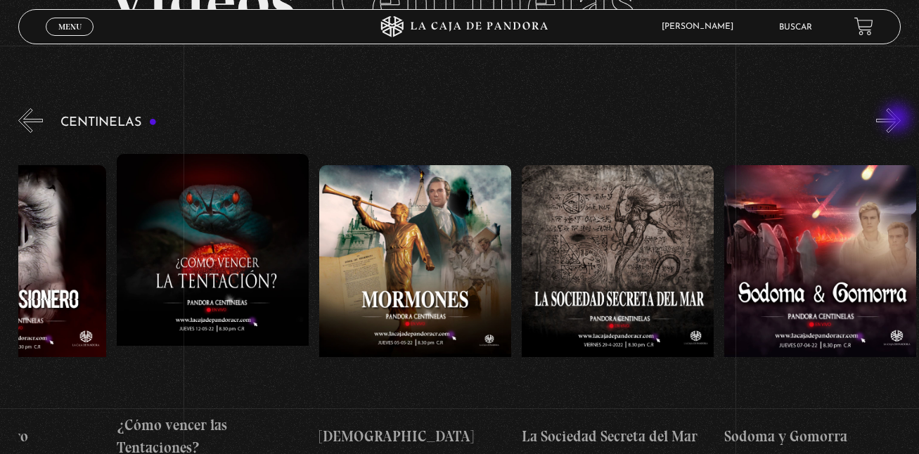
click at [898, 119] on button "»" at bounding box center [888, 120] width 25 height 25
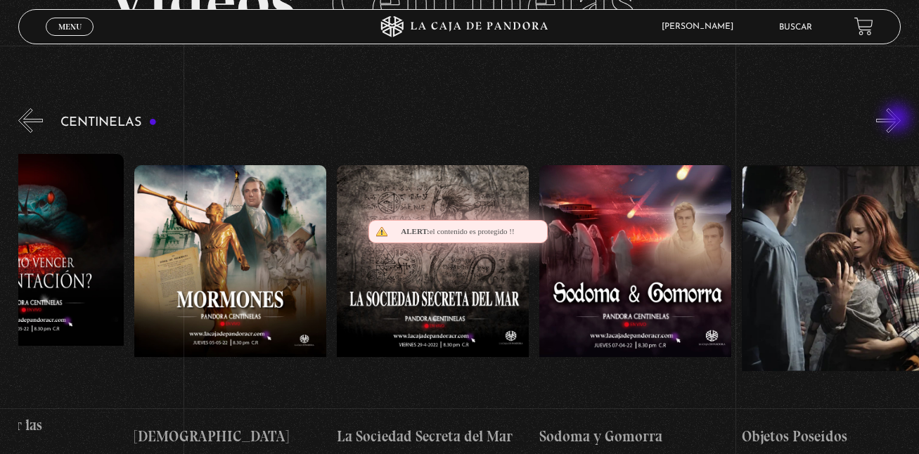
click at [898, 119] on button "»" at bounding box center [888, 120] width 25 height 25
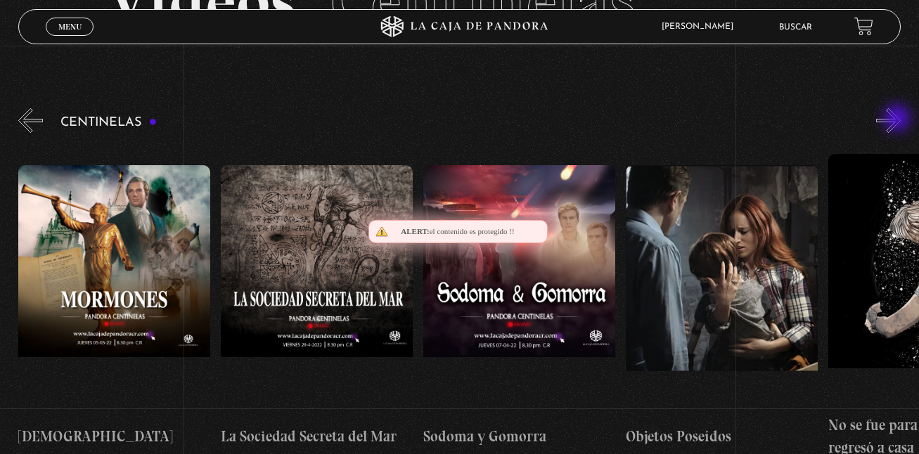
click at [898, 119] on button "»" at bounding box center [888, 120] width 25 height 25
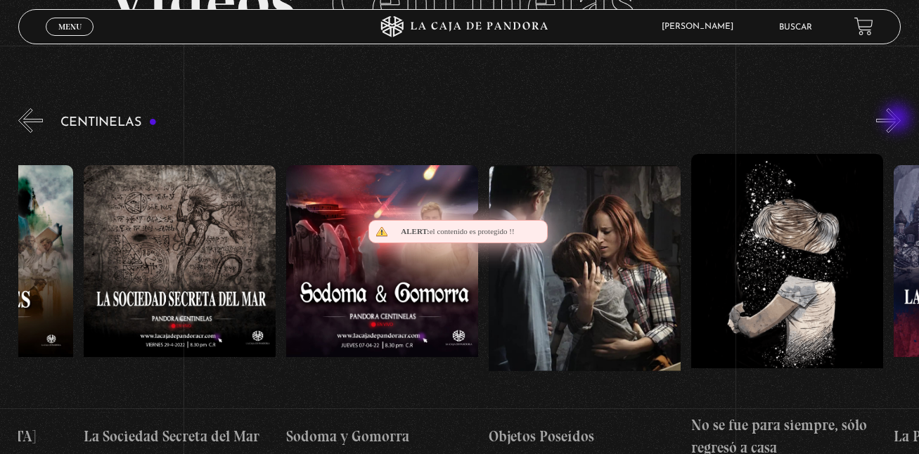
click at [898, 119] on button "»" at bounding box center [888, 120] width 25 height 25
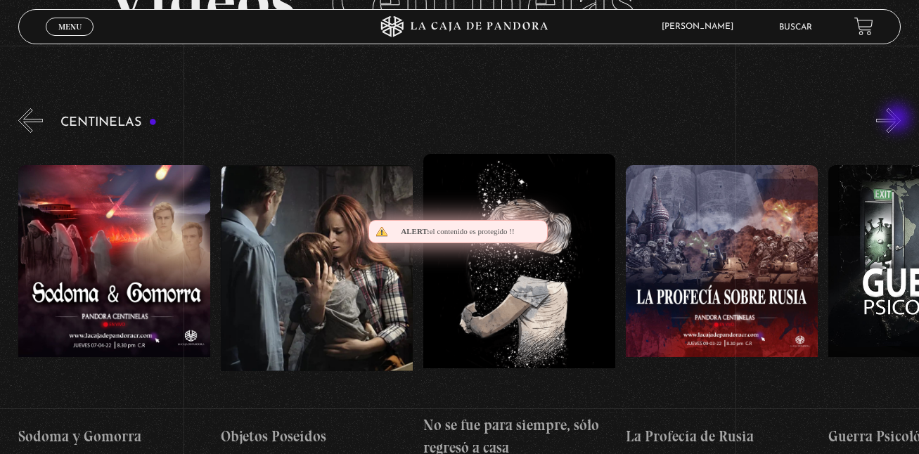
click at [898, 119] on button "»" at bounding box center [888, 120] width 25 height 25
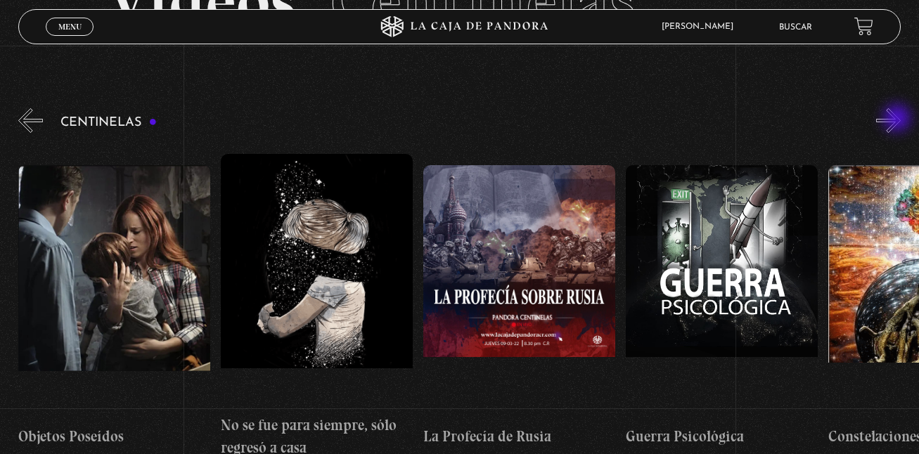
click at [898, 119] on button "»" at bounding box center [888, 120] width 25 height 25
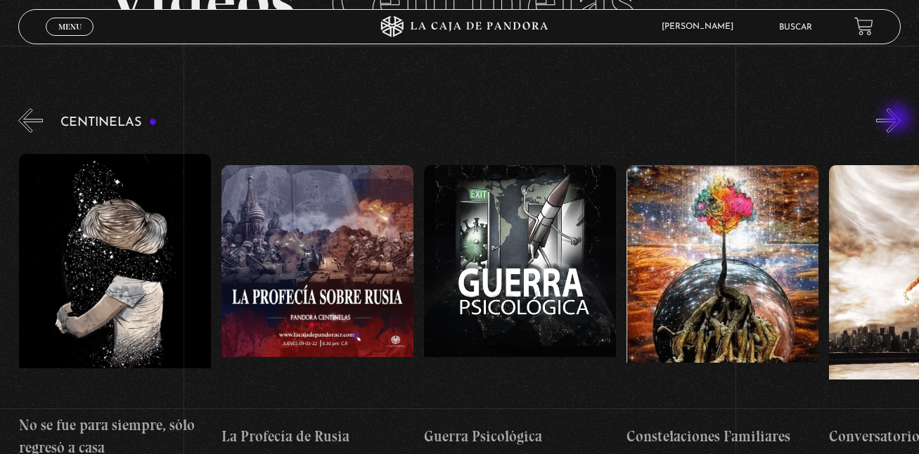
scroll to position [0, 14168]
click at [898, 119] on button "»" at bounding box center [888, 120] width 25 height 25
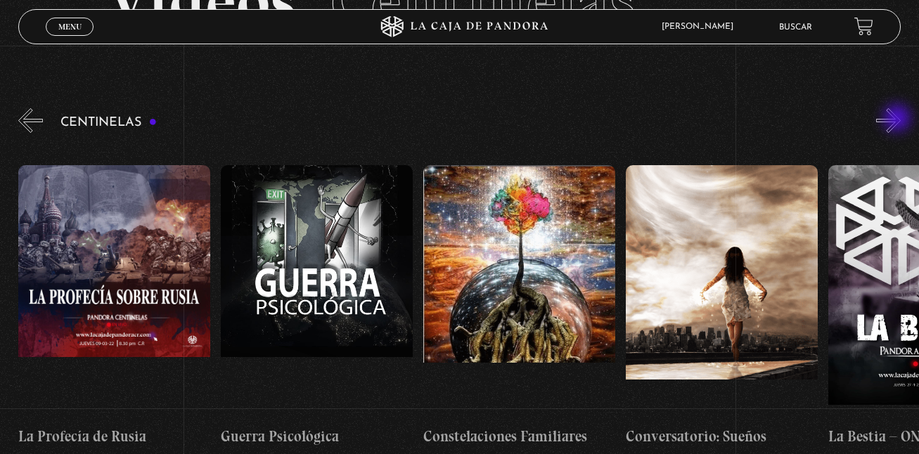
click at [898, 119] on button "»" at bounding box center [888, 120] width 25 height 25
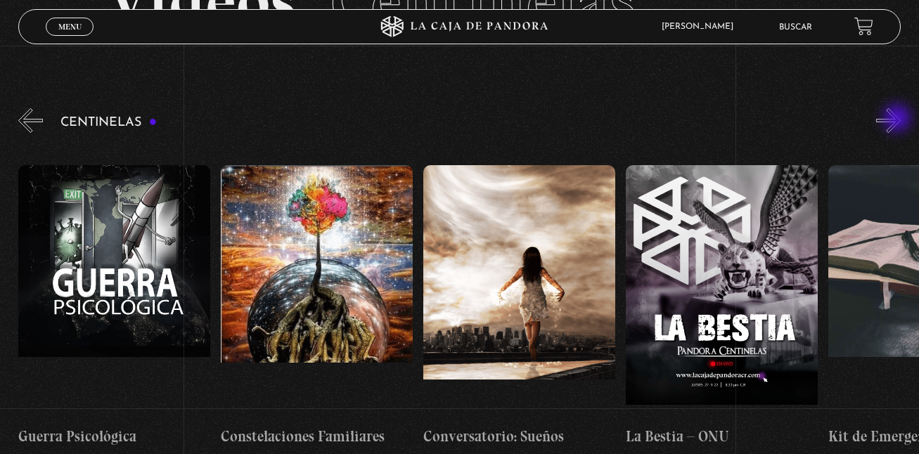
click at [898, 119] on button "»" at bounding box center [888, 120] width 25 height 25
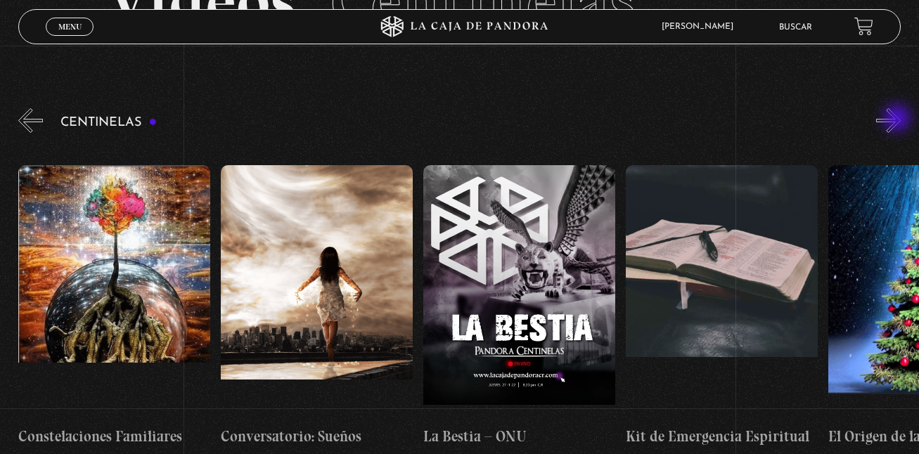
click at [898, 119] on button "»" at bounding box center [888, 120] width 25 height 25
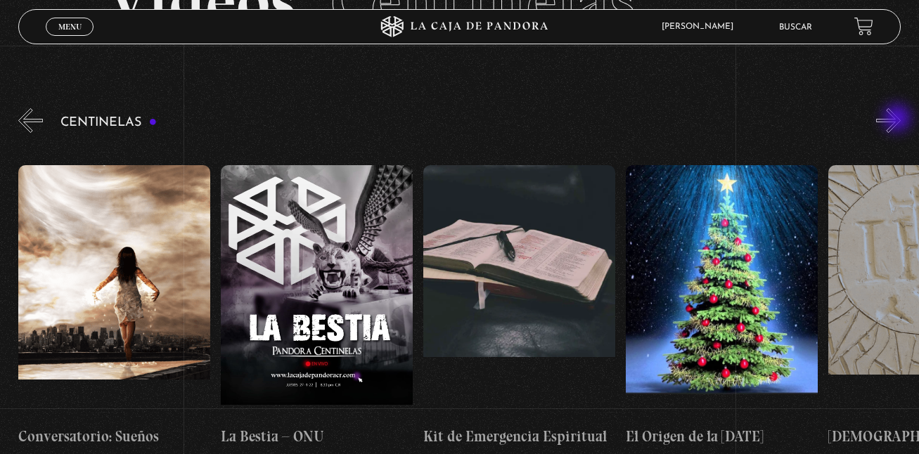
click at [898, 119] on button "»" at bounding box center [888, 120] width 25 height 25
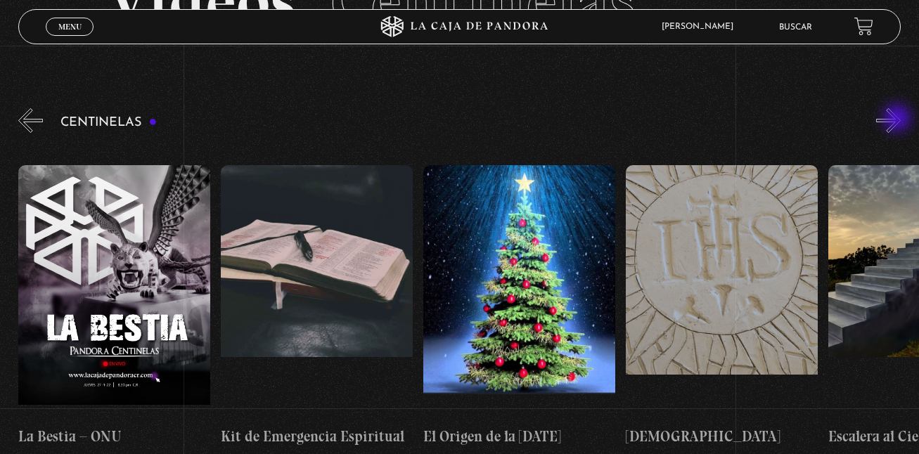
click at [898, 119] on button "»" at bounding box center [888, 120] width 25 height 25
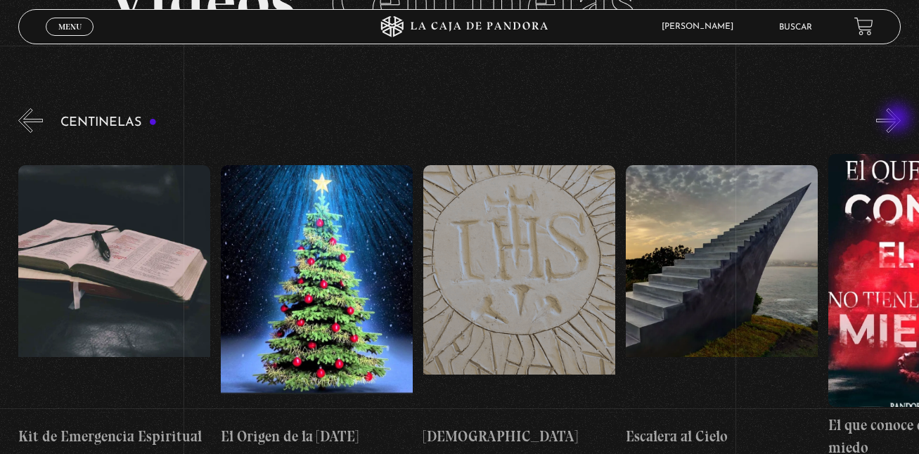
scroll to position [0, 15382]
click at [898, 119] on button "»" at bounding box center [888, 120] width 25 height 25
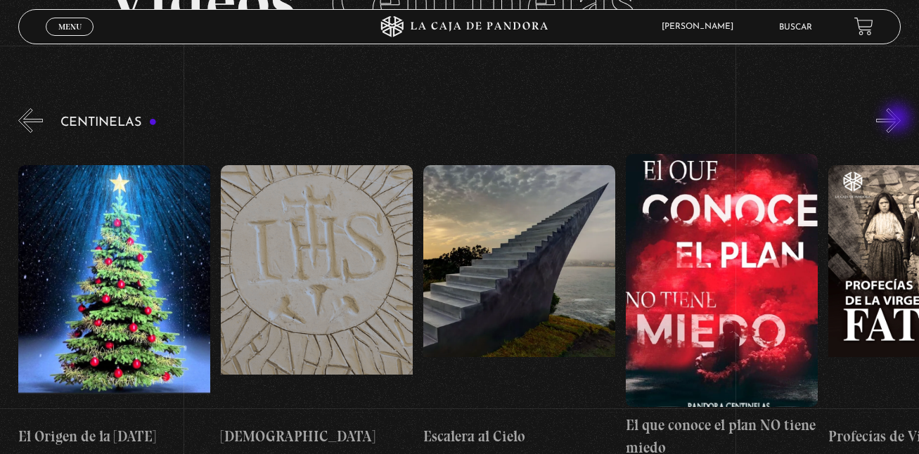
click at [898, 119] on button "»" at bounding box center [888, 120] width 25 height 25
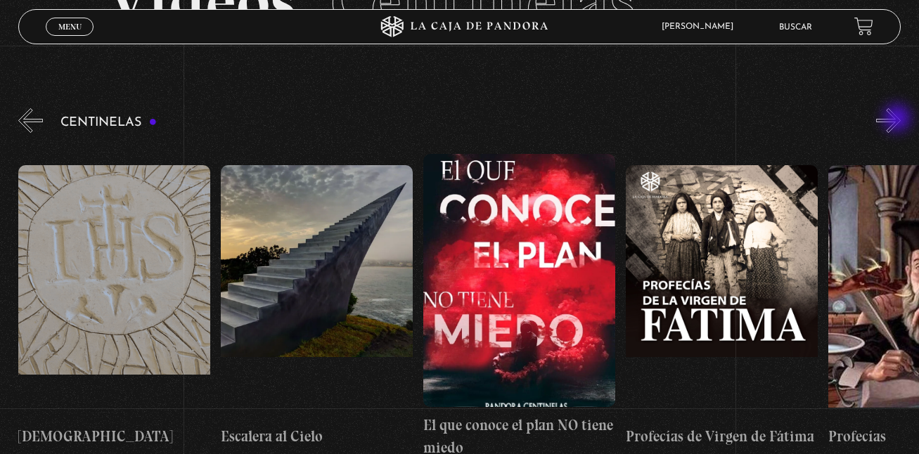
click at [898, 119] on button "»" at bounding box center [888, 120] width 25 height 25
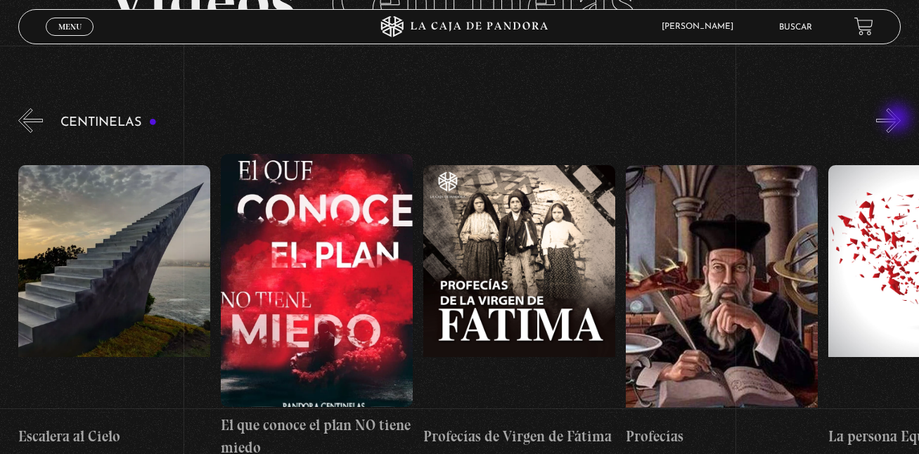
click at [898, 119] on button "»" at bounding box center [888, 120] width 25 height 25
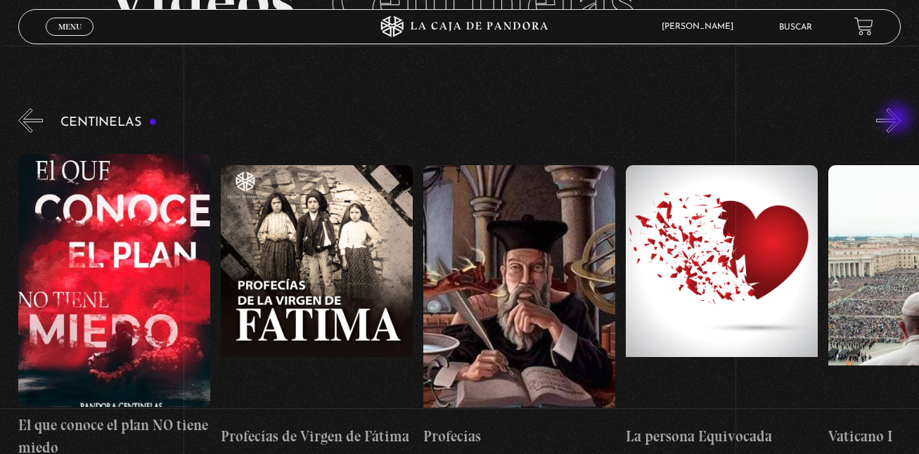
click at [898, 119] on button "»" at bounding box center [888, 120] width 25 height 25
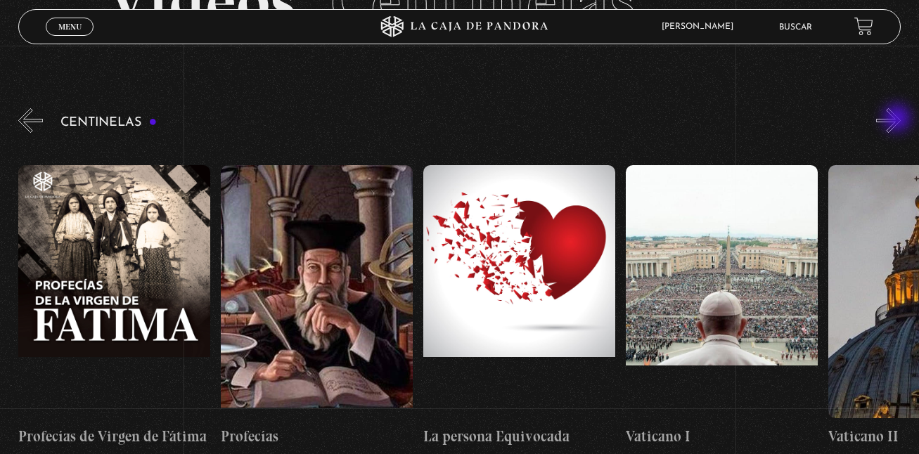
click at [898, 119] on button "»" at bounding box center [888, 120] width 25 height 25
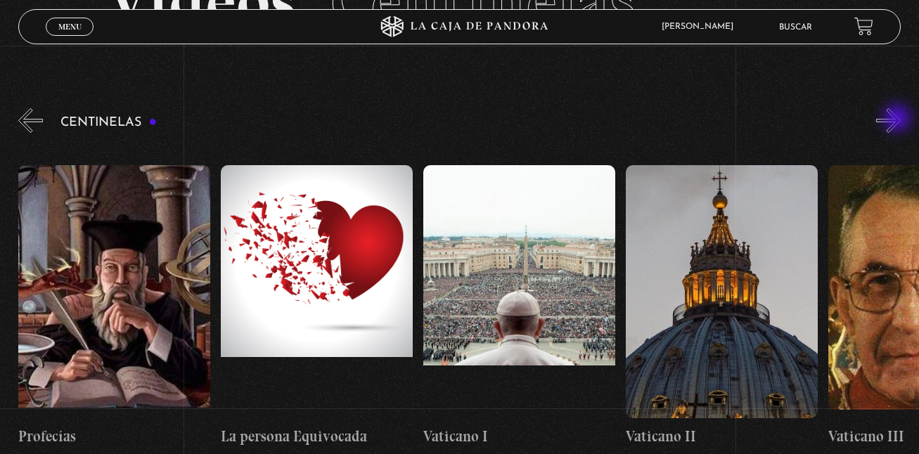
click at [898, 119] on button "»" at bounding box center [888, 120] width 25 height 25
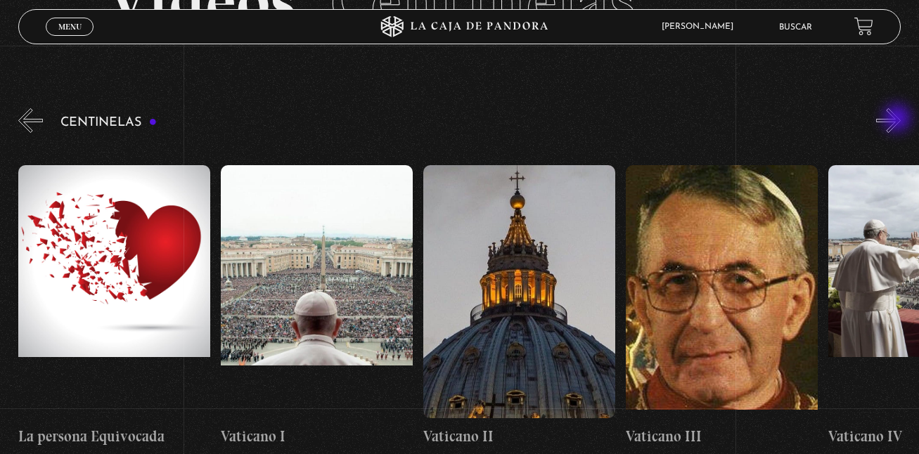
click at [898, 119] on button "»" at bounding box center [888, 120] width 25 height 25
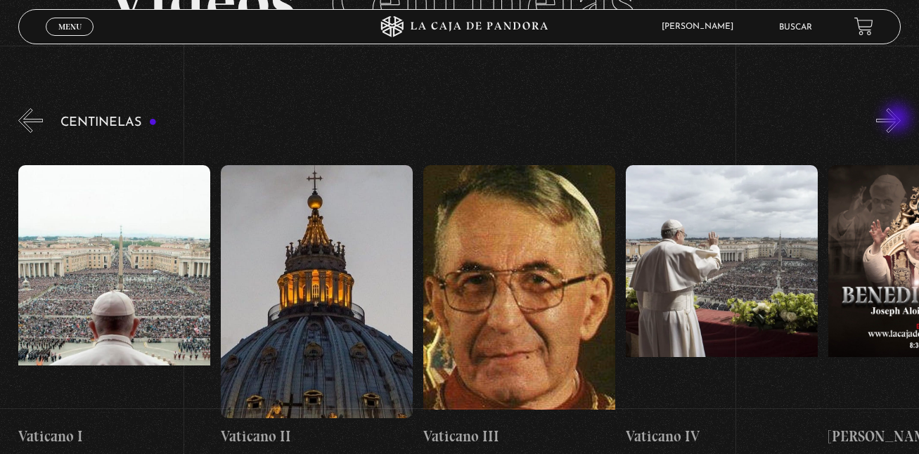
click at [898, 119] on button "»" at bounding box center [888, 120] width 25 height 25
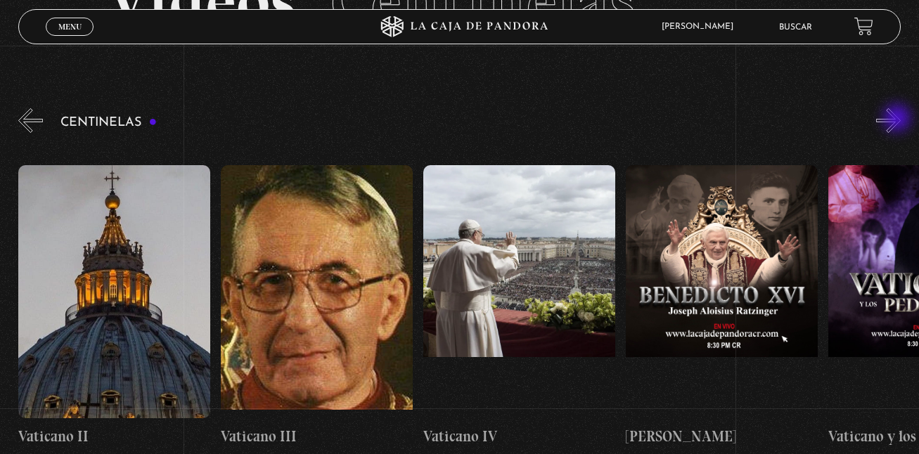
click at [898, 119] on button "»" at bounding box center [888, 120] width 25 height 25
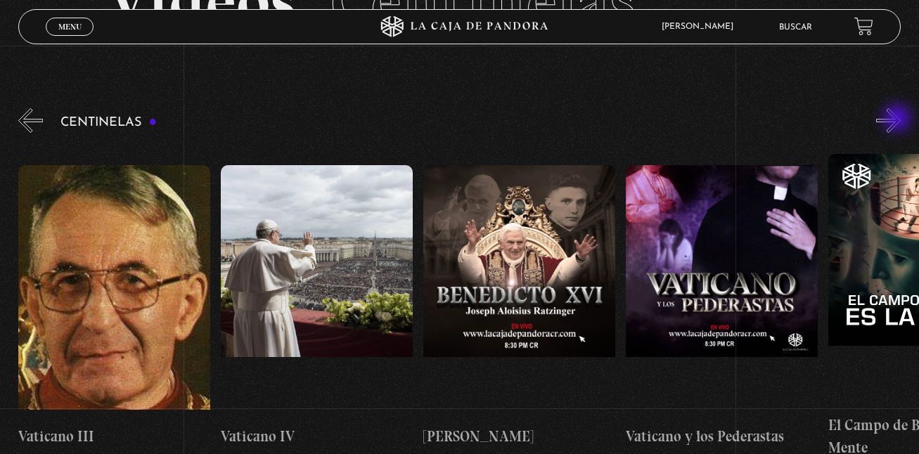
click at [898, 119] on button "»" at bounding box center [888, 120] width 25 height 25
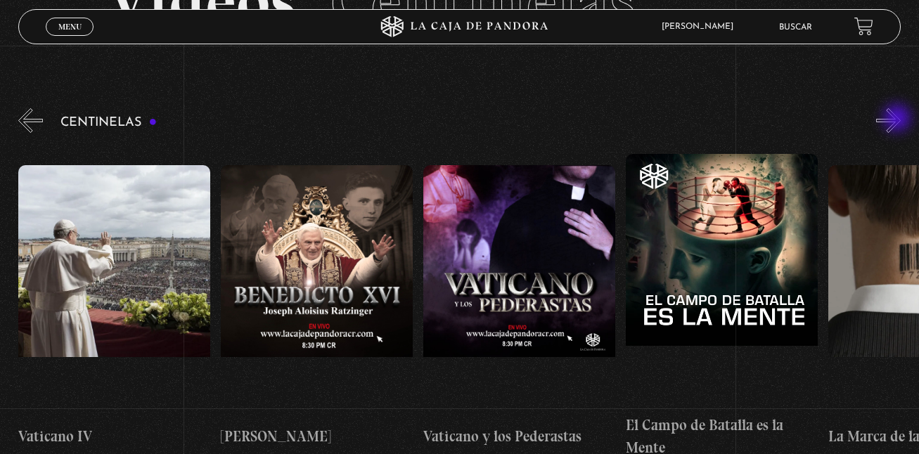
click at [898, 119] on button "»" at bounding box center [888, 120] width 25 height 25
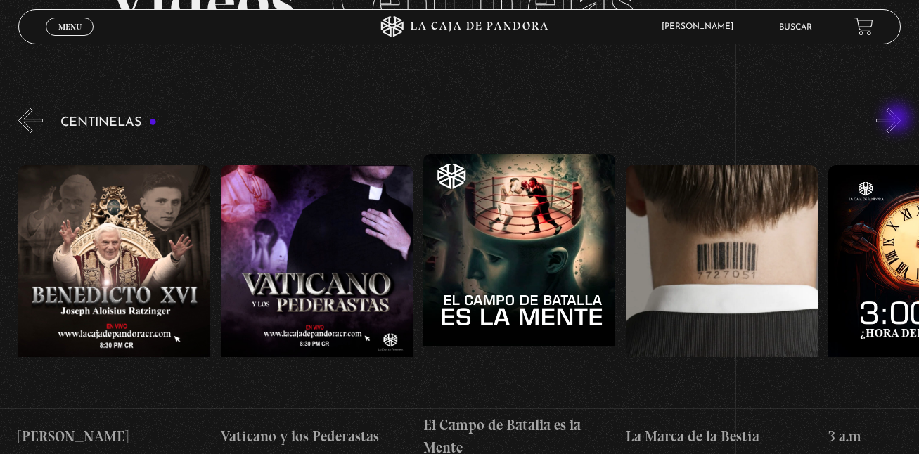
click at [898, 119] on button "»" at bounding box center [888, 120] width 25 height 25
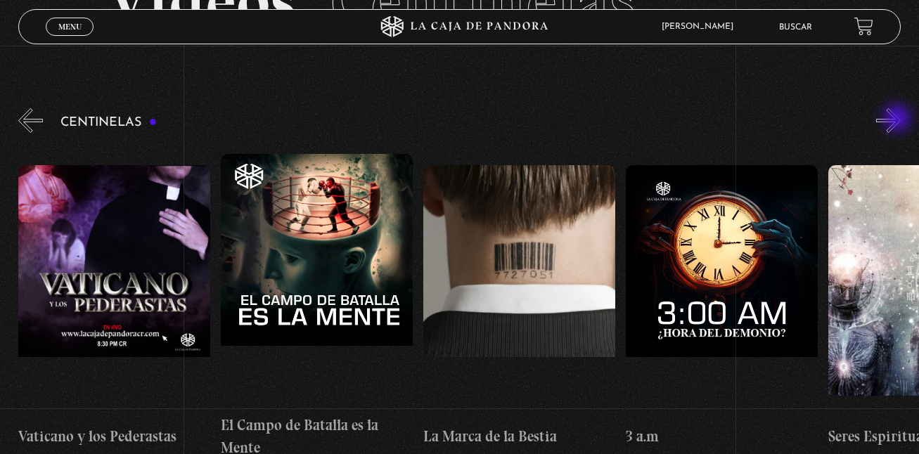
click at [898, 119] on button "»" at bounding box center [888, 120] width 25 height 25
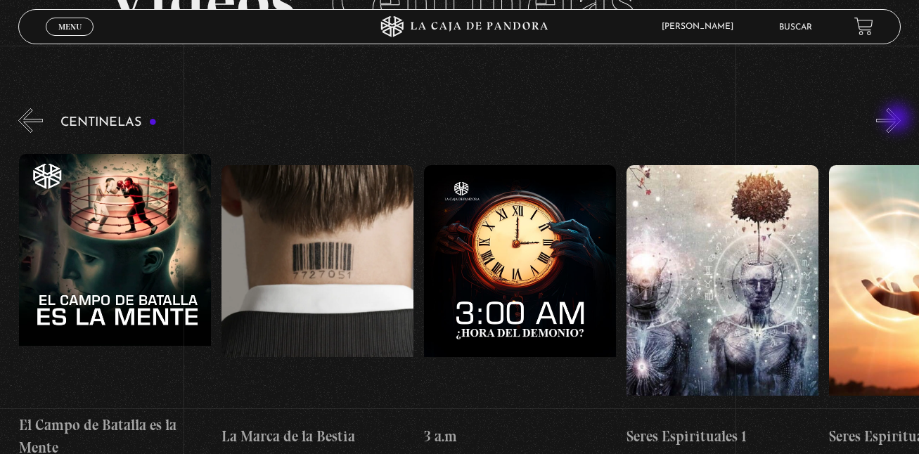
scroll to position [0, 18216]
click at [898, 119] on button "»" at bounding box center [888, 120] width 25 height 25
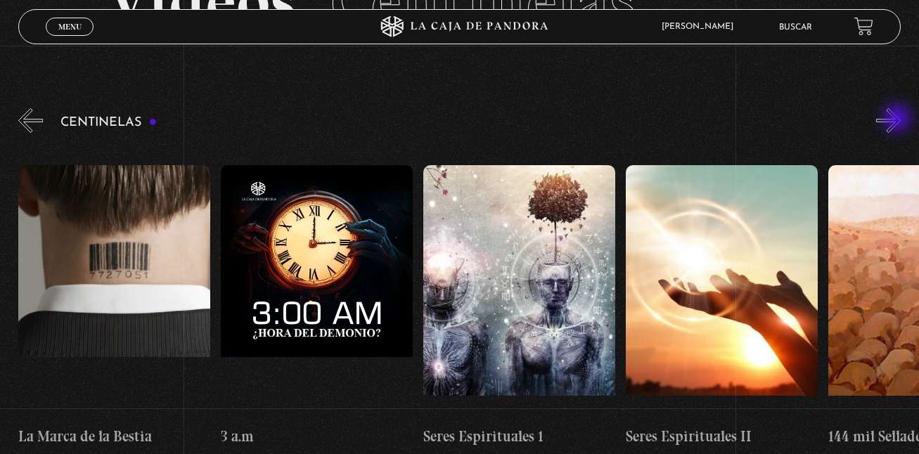
click at [898, 119] on button "»" at bounding box center [888, 120] width 25 height 25
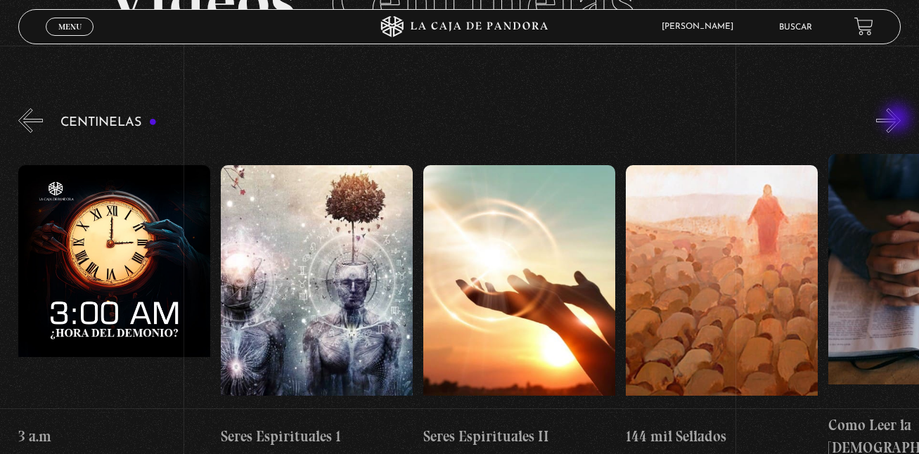
click at [898, 119] on button "»" at bounding box center [888, 120] width 25 height 25
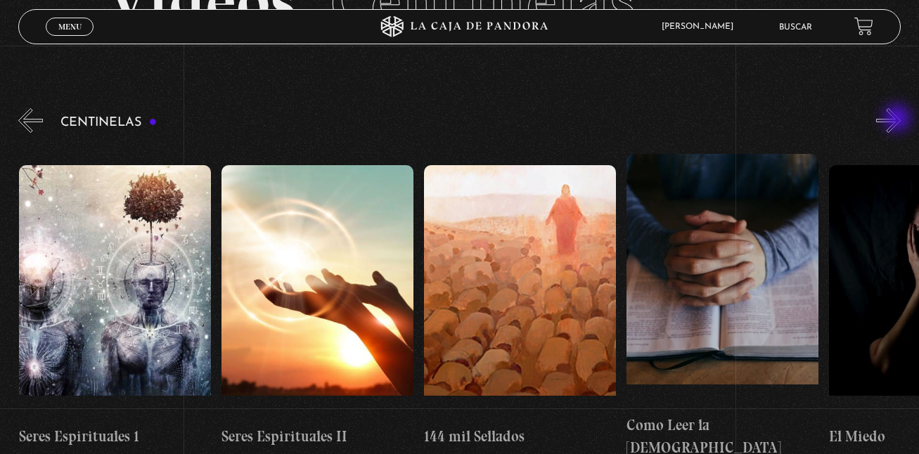
scroll to position [0, 18823]
click at [898, 119] on button "»" at bounding box center [888, 120] width 25 height 25
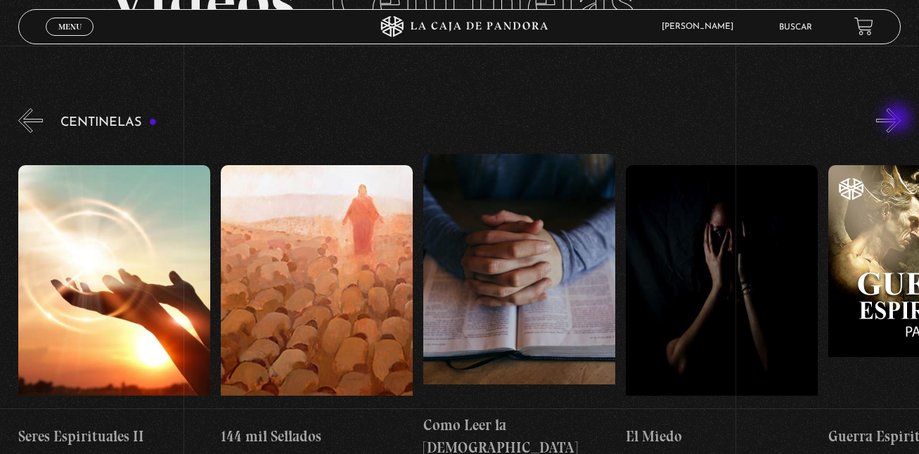
click at [898, 119] on button "»" at bounding box center [888, 120] width 25 height 25
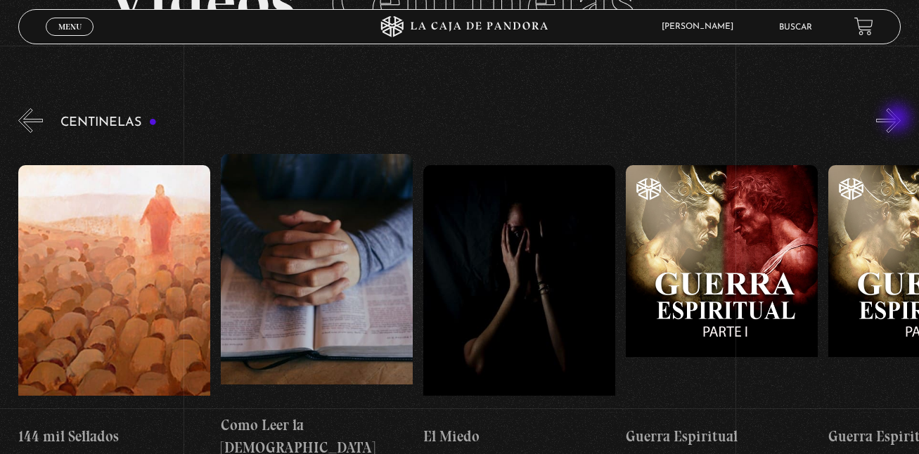
click at [898, 119] on button "»" at bounding box center [888, 120] width 25 height 25
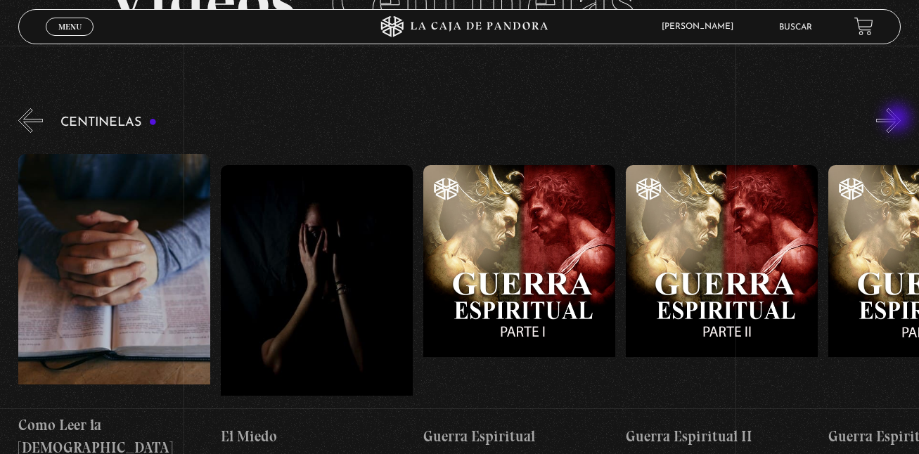
click at [898, 119] on button "»" at bounding box center [888, 120] width 25 height 25
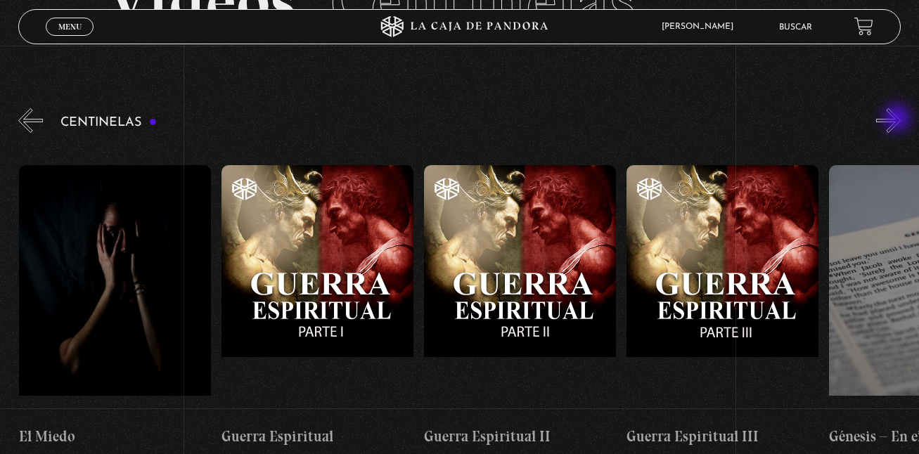
scroll to position [0, 19633]
click at [898, 119] on button "»" at bounding box center [888, 120] width 25 height 25
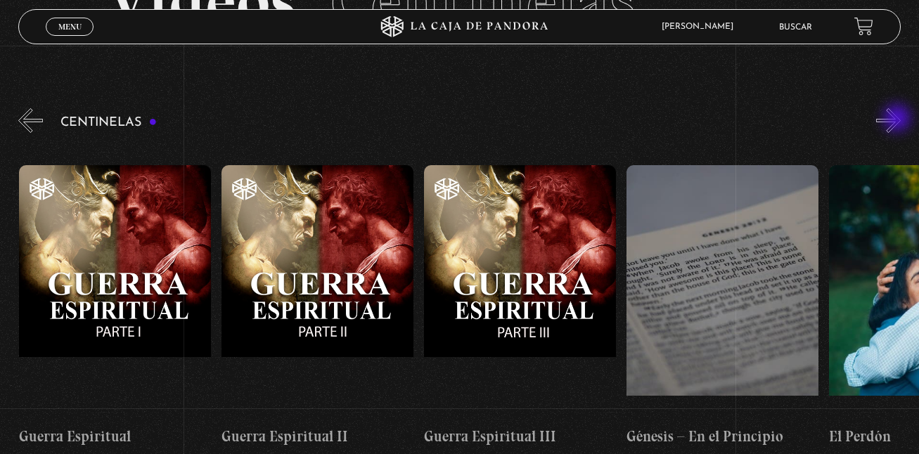
scroll to position [0, 19835]
click at [898, 119] on button "»" at bounding box center [888, 120] width 25 height 25
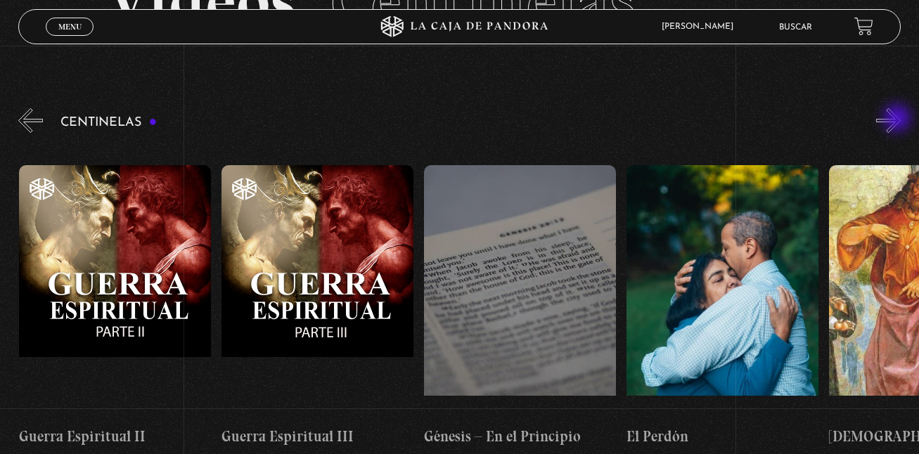
scroll to position [0, 20038]
click at [898, 119] on button "»" at bounding box center [888, 120] width 25 height 25
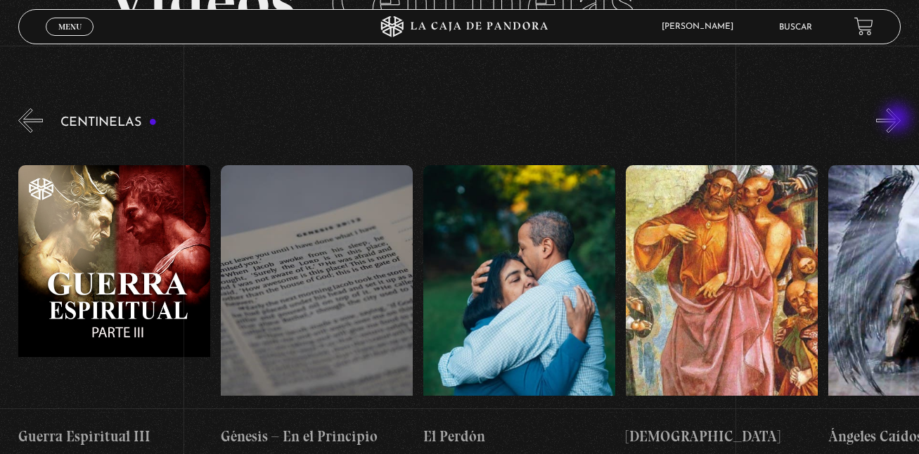
click at [898, 119] on button "»" at bounding box center [888, 120] width 25 height 25
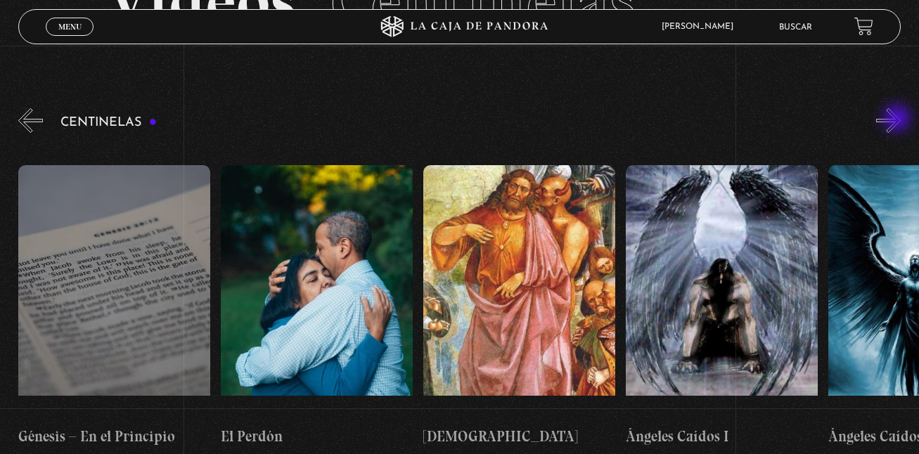
click at [898, 119] on button "»" at bounding box center [888, 120] width 25 height 25
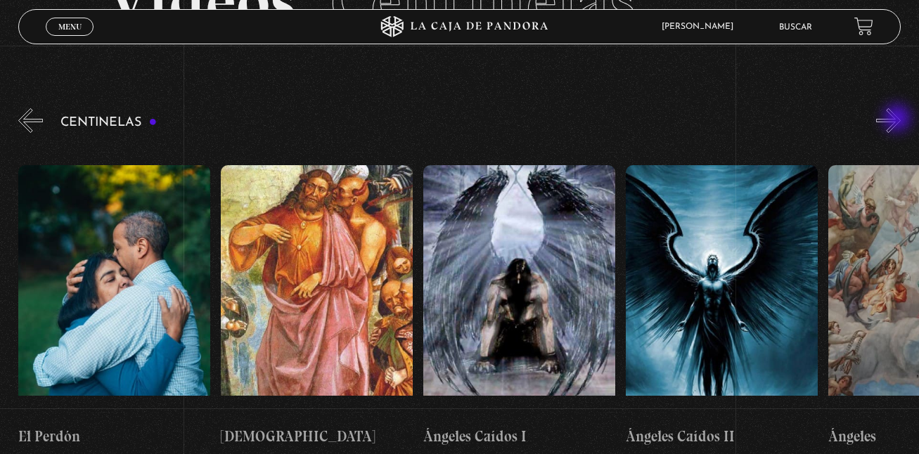
scroll to position [0, 20645]
click at [898, 119] on button "»" at bounding box center [888, 120] width 25 height 25
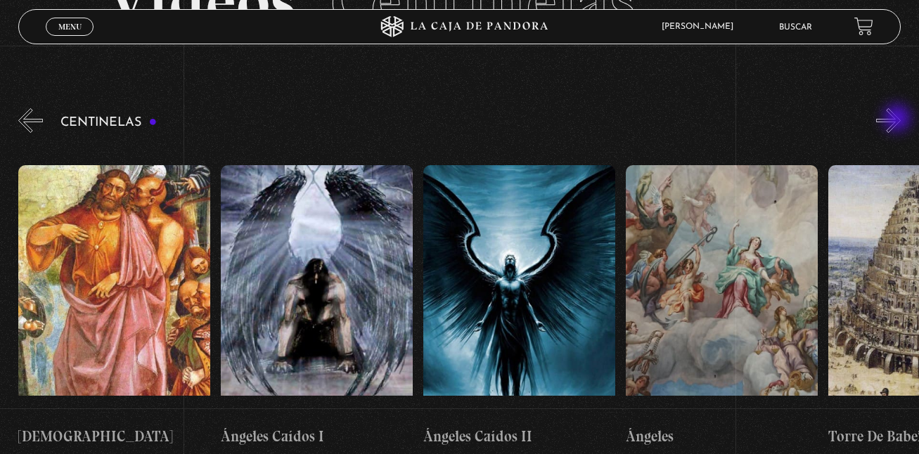
click at [898, 119] on button "»" at bounding box center [888, 120] width 25 height 25
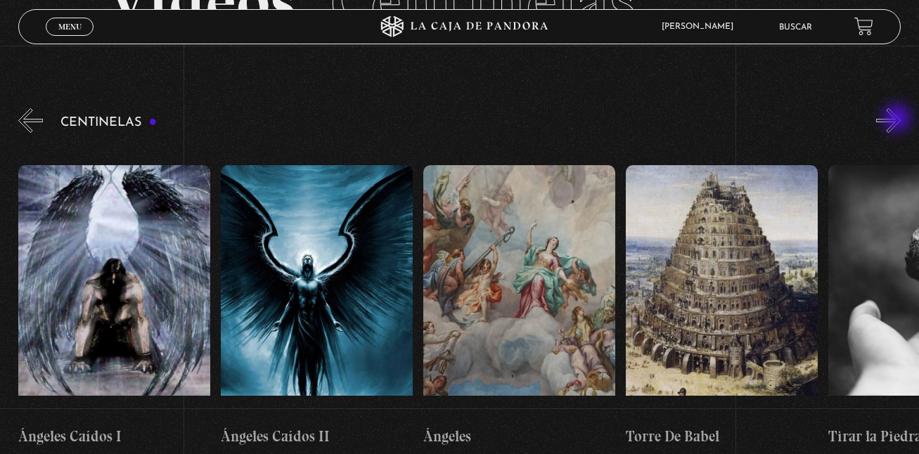
click at [898, 119] on button "»" at bounding box center [888, 120] width 25 height 25
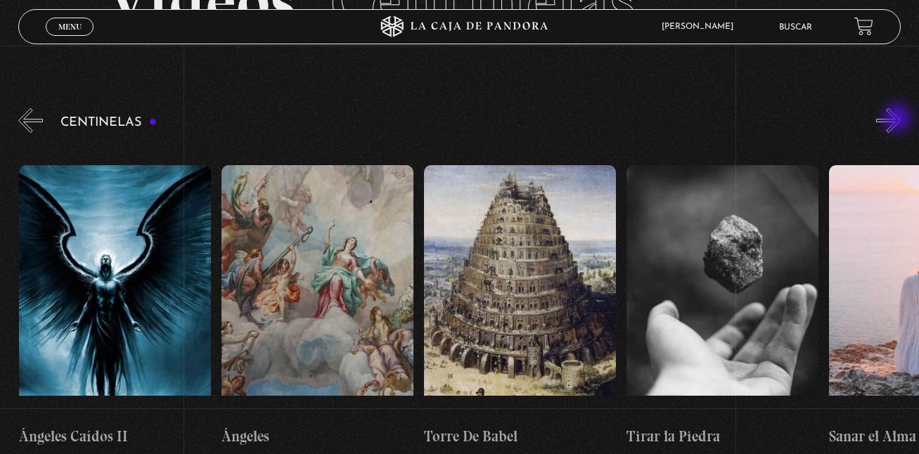
scroll to position [0, 21252]
click at [898, 119] on button "»" at bounding box center [888, 120] width 25 height 25
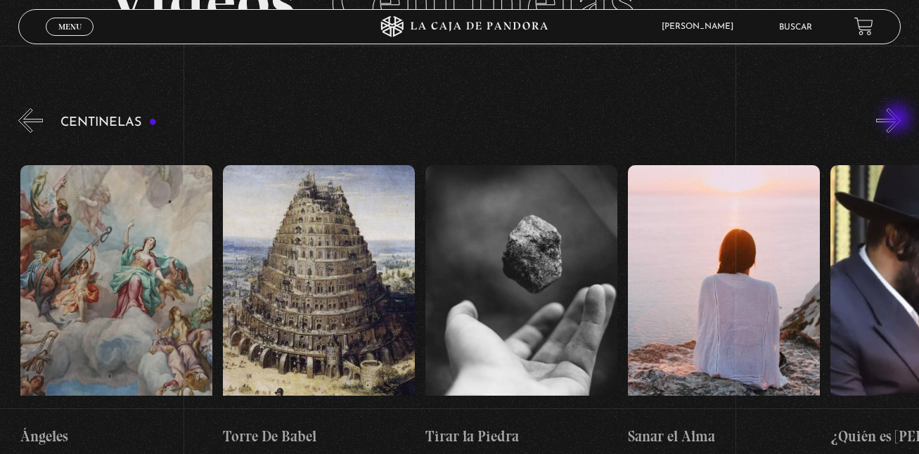
scroll to position [0, 21455]
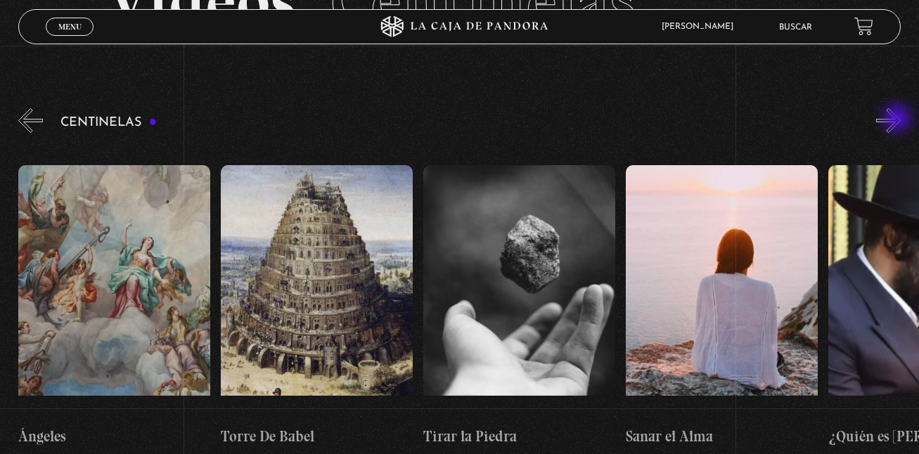
click at [898, 119] on button "»" at bounding box center [888, 120] width 25 height 25
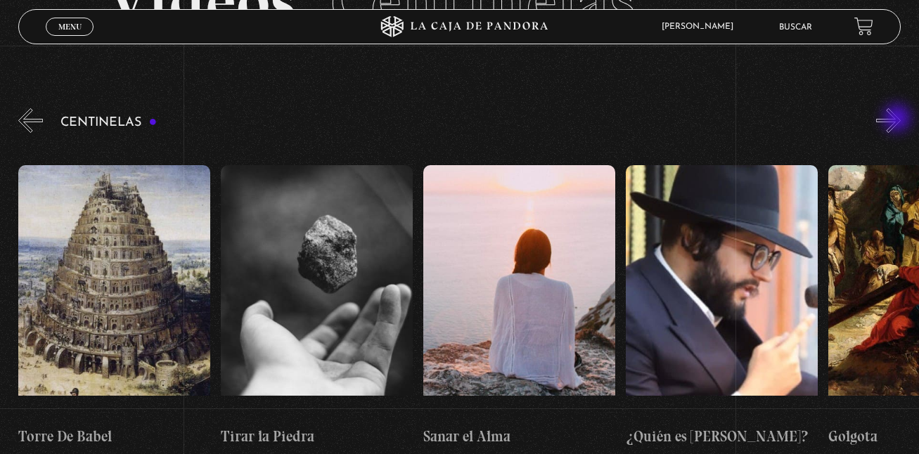
click at [898, 119] on button "»" at bounding box center [888, 120] width 25 height 25
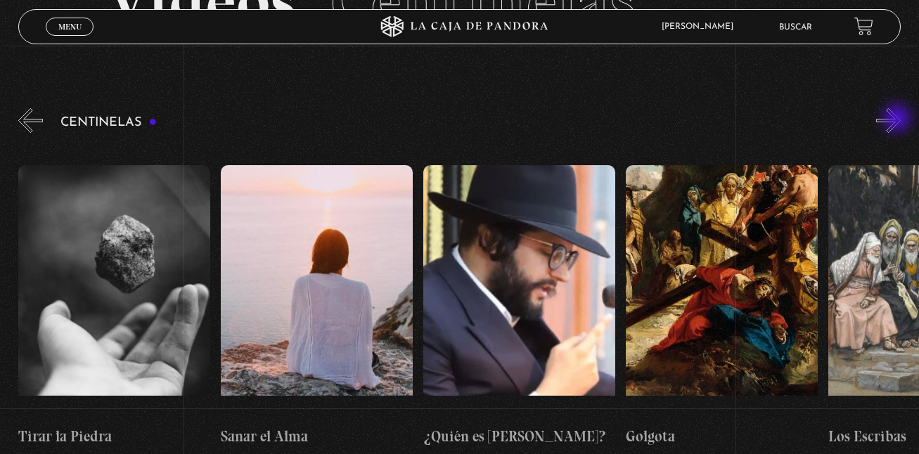
click at [898, 119] on button "»" at bounding box center [888, 120] width 25 height 25
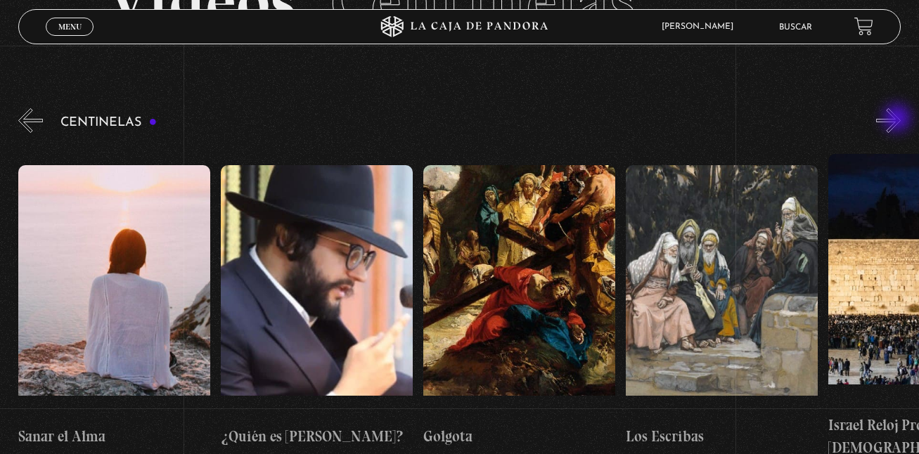
click at [898, 119] on button "»" at bounding box center [888, 120] width 25 height 25
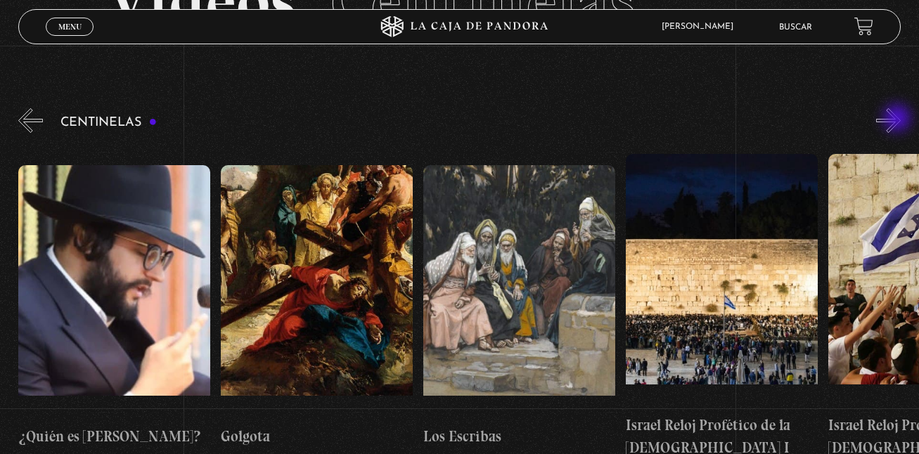
click at [898, 119] on button "»" at bounding box center [888, 120] width 25 height 25
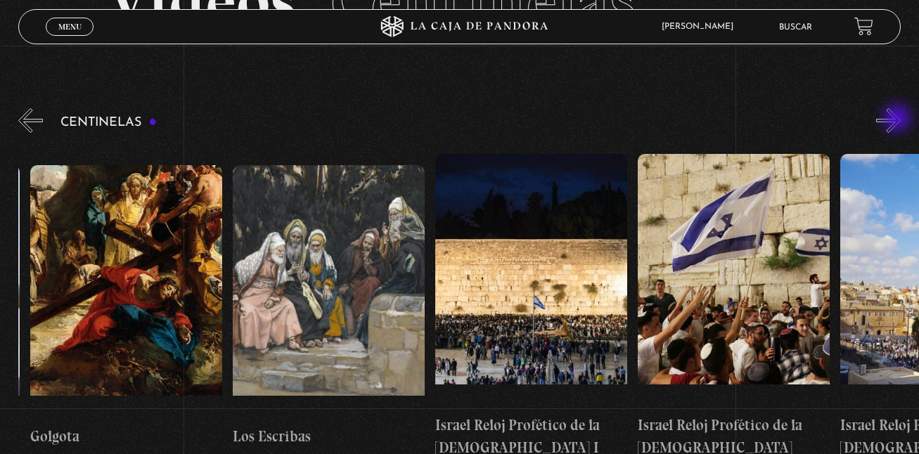
click at [898, 119] on button "»" at bounding box center [888, 120] width 25 height 25
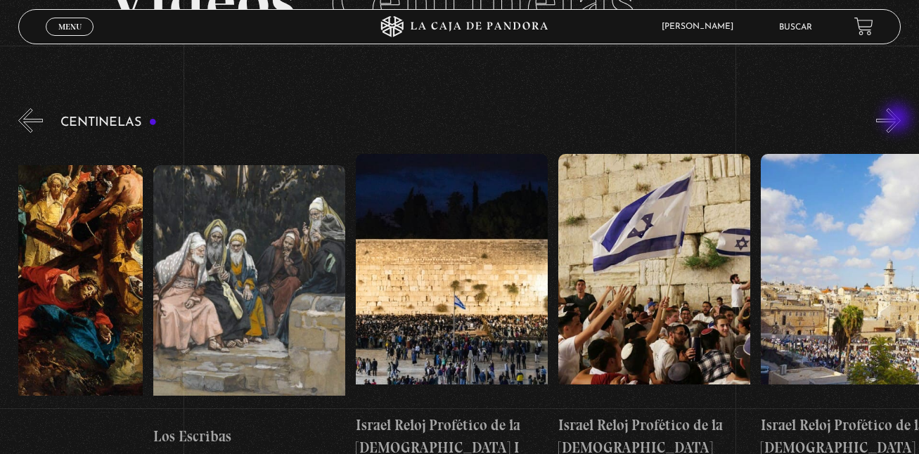
click at [898, 119] on button "»" at bounding box center [888, 120] width 25 height 25
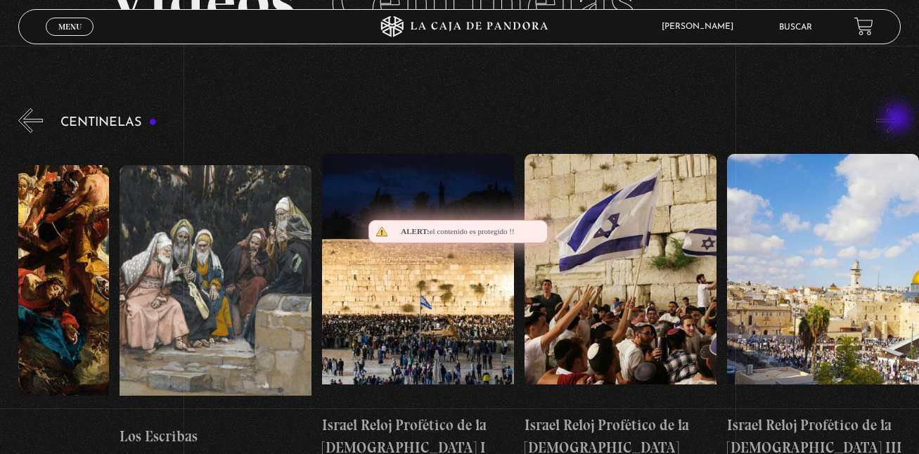
click at [898, 119] on button "»" at bounding box center [888, 120] width 25 height 25
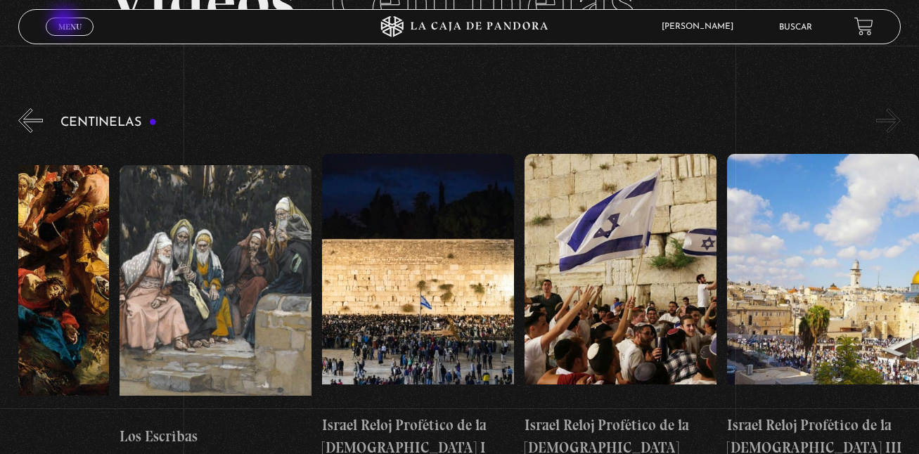
click at [65, 22] on span "Menu" at bounding box center [69, 26] width 23 height 8
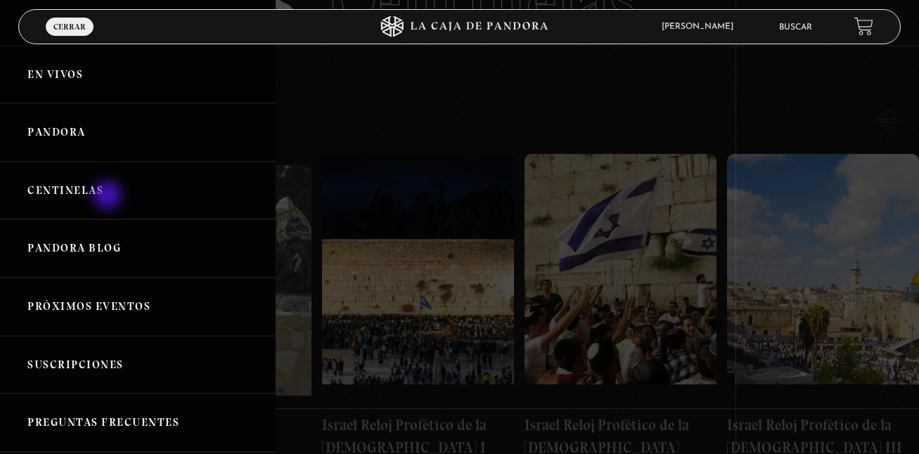
click at [109, 197] on link "Centinelas" at bounding box center [137, 191] width 275 height 58
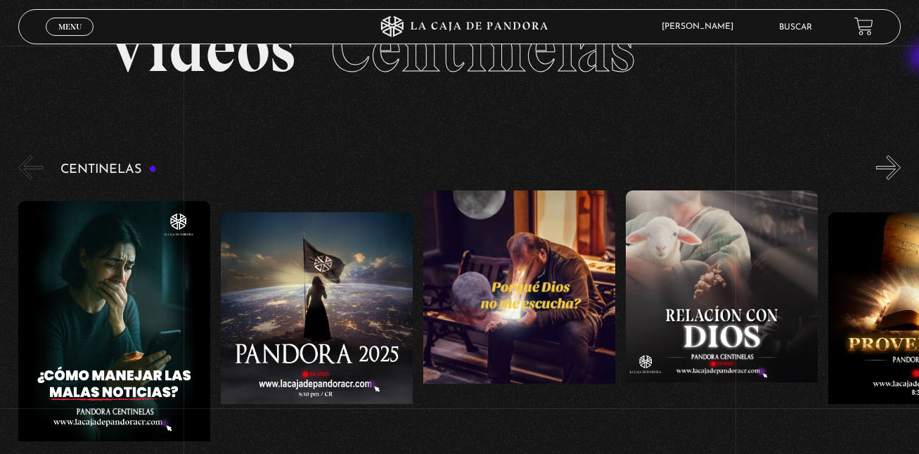
scroll to position [67, 0]
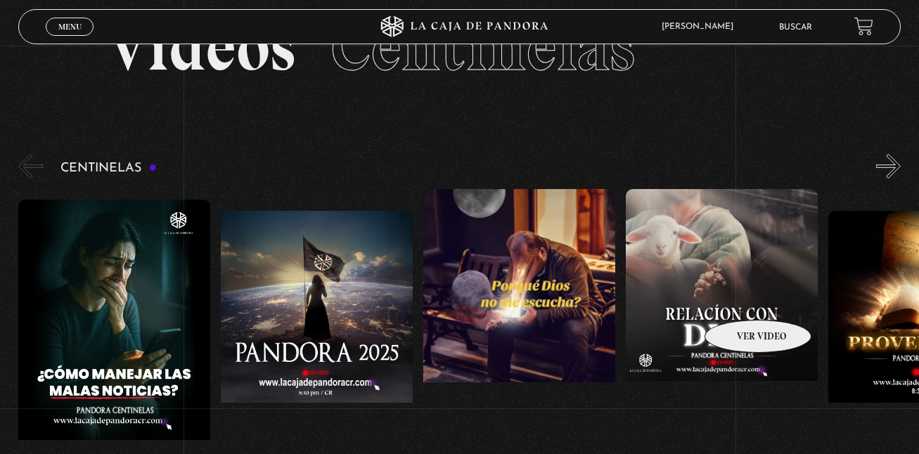
click at [739, 299] on figure at bounding box center [721, 315] width 192 height 253
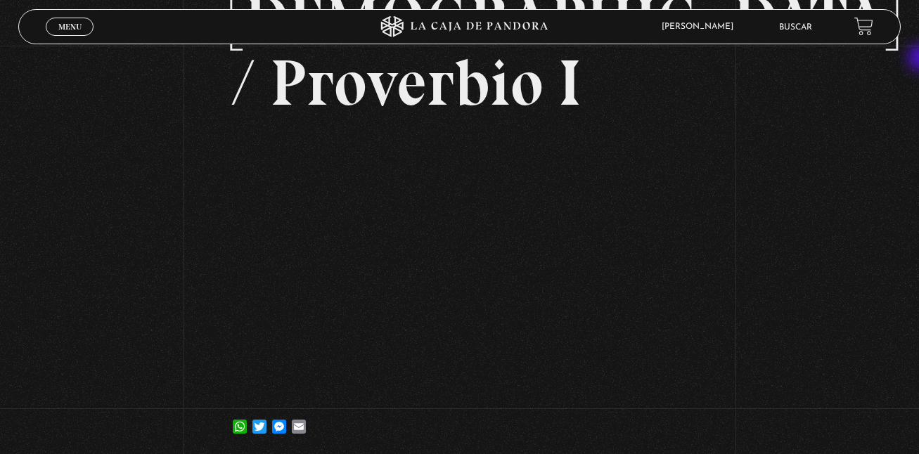
scroll to position [196, 0]
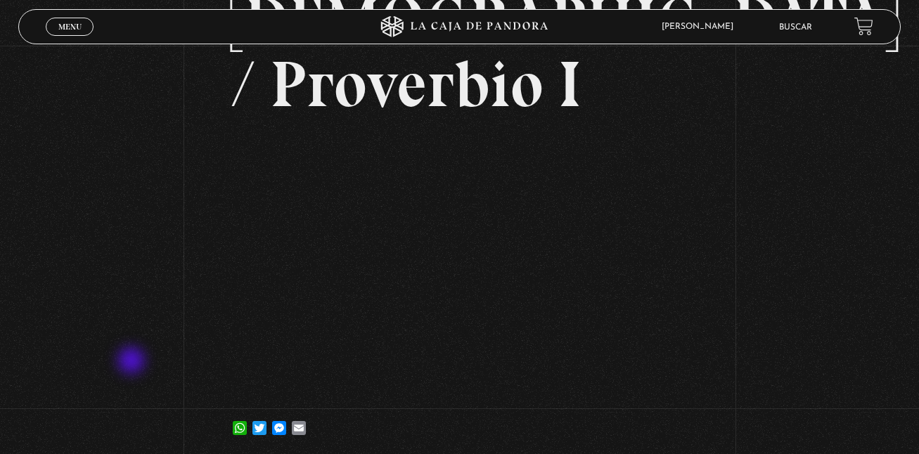
click at [133, 362] on div "Volver [DATE] Relación con [DEMOGRAPHIC_DATA] / Proverbio I WhatsApp Twitter Me…" at bounding box center [459, 155] width 919 height 611
drag, startPoint x: 133, startPoint y: 362, endPoint x: 110, endPoint y: 469, distance: 109.3
click at [110, 453] on html "ingresar al sitio Ver Video Más Información Solicitar Por favor coloque su disp…" at bounding box center [459, 231] width 919 height 854
